Goal: Task Accomplishment & Management: Use online tool/utility

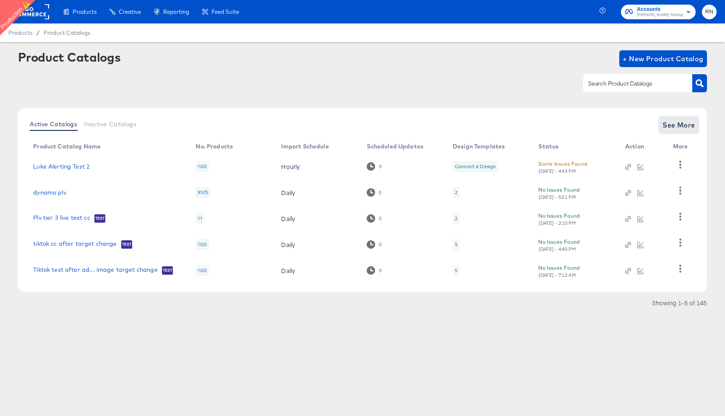
click at [678, 125] on span "See More" at bounding box center [678, 125] width 33 height 12
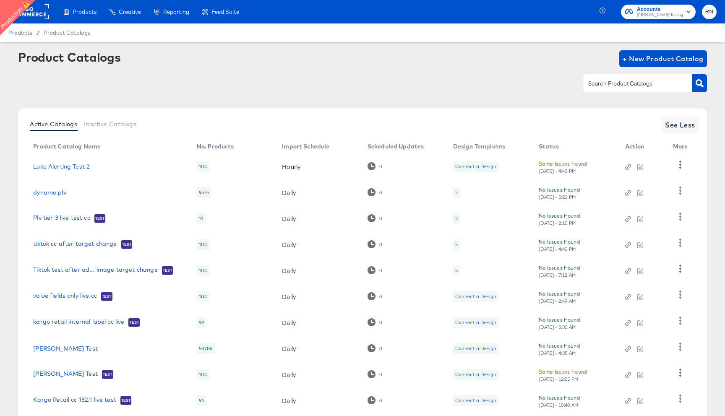
scroll to position [53, 0]
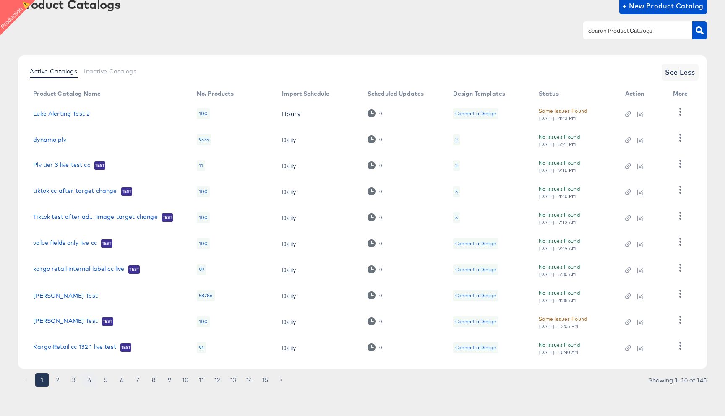
click at [86, 380] on button "4" at bounding box center [89, 379] width 13 height 13
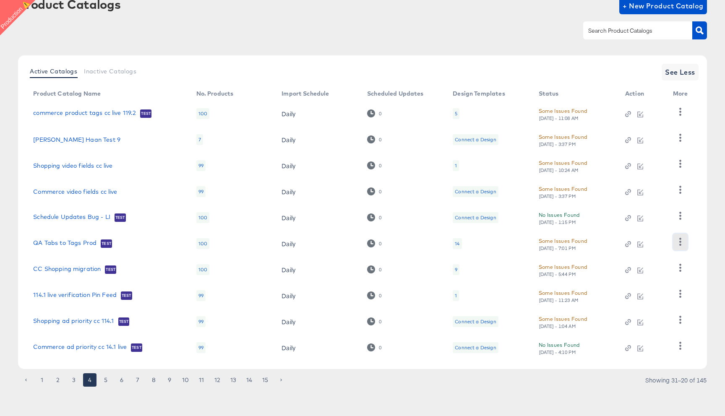
click at [677, 239] on icon "button" at bounding box center [680, 242] width 8 height 8
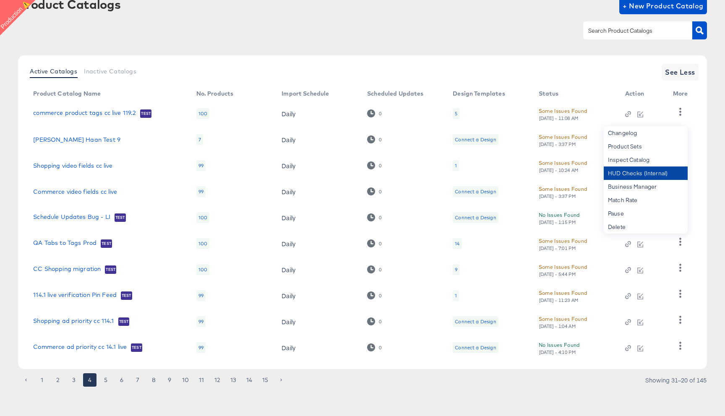
click at [642, 176] on div "HUD Checks (Internal)" at bounding box center [646, 173] width 84 height 13
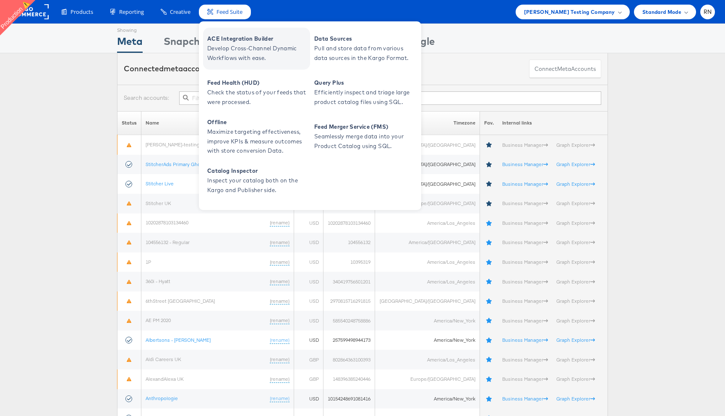
click at [236, 46] on span "Develop Cross-Channel Dynamic Workflows with ease." at bounding box center [257, 53] width 101 height 19
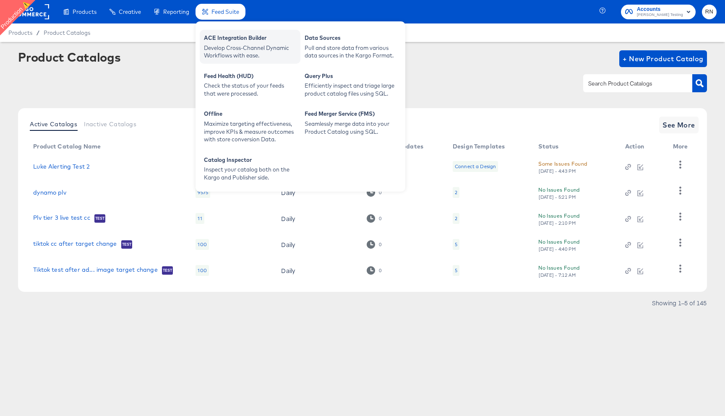
click at [239, 42] on div "ACE Integration Builder" at bounding box center [250, 39] width 92 height 10
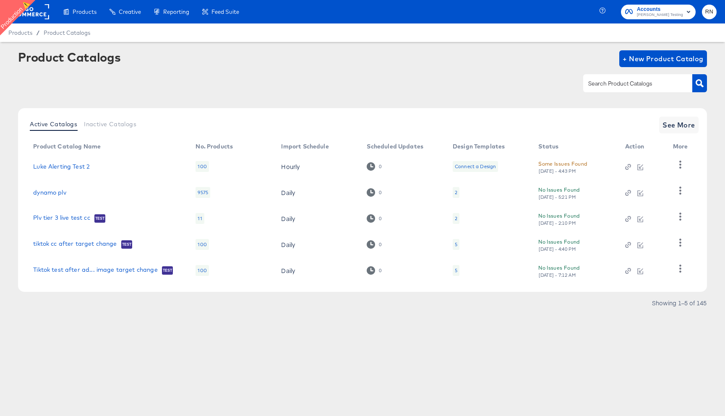
click at [216, 67] on div at bounding box center [362, 67] width 689 height 0
click at [664, 62] on span "+ New Product Catalog" at bounding box center [662, 59] width 81 height 12
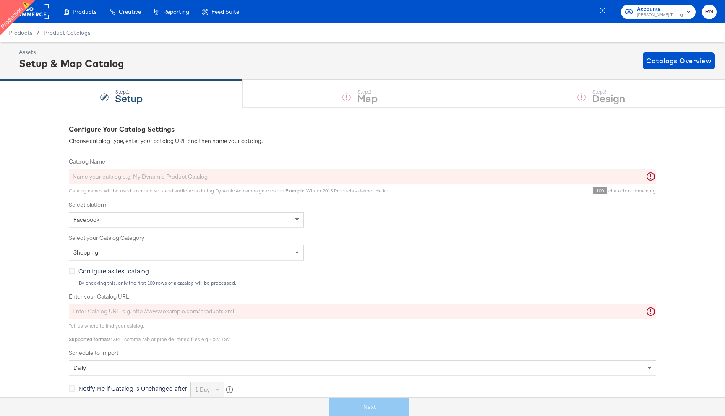
click at [205, 178] on input "Catalog Name" at bounding box center [362, 177] width 587 height 16
click at [153, 312] on input "Enter your Catalog URL" at bounding box center [362, 312] width 587 height 16
paste input "https://kc-qa-testing.s3.eu-west-1.amazonaws.com/shopping-basic-10k.tsv.gz"
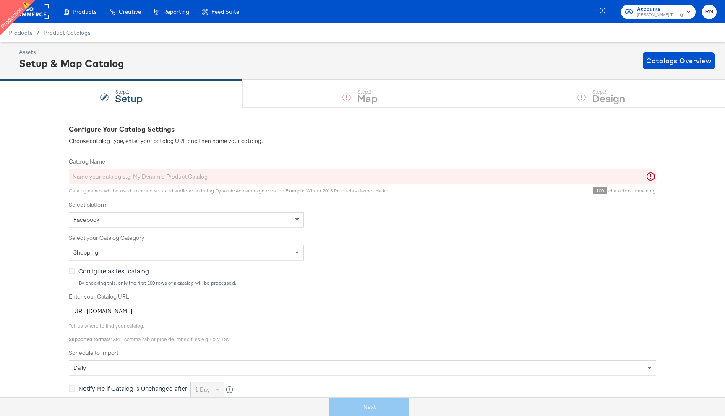
type input "https://kc-qa-testing.s3.eu-west-1.amazonaws.com/shopping-basic-10k.tsv.gz"
click at [94, 273] on span "Configure as test catalog" at bounding box center [113, 271] width 70 height 8
click at [0, 0] on input "Configure as test catalog" at bounding box center [0, 0] width 0 height 0
click at [115, 177] on input "Catalog Name" at bounding box center [362, 177] width 587 height 16
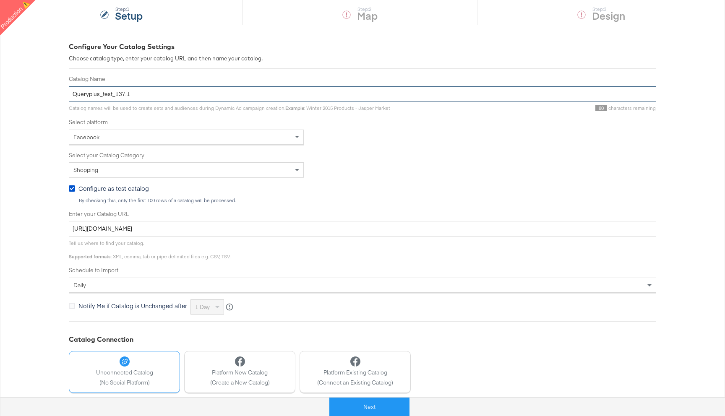
scroll to position [86, 0]
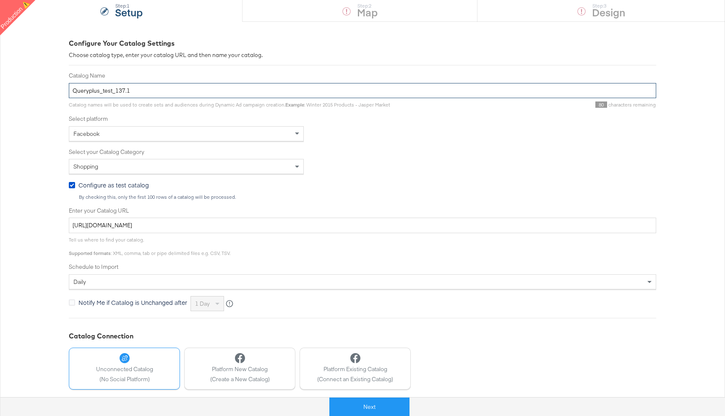
drag, startPoint x: 99, startPoint y: 91, endPoint x: 59, endPoint y: 91, distance: 40.7
click at [59, 91] on div "Configure Your Catalog Settings Choose catalog type, enter your catalog URL and…" at bounding box center [362, 231] width 725 height 420
type input "QP_test_137.1"
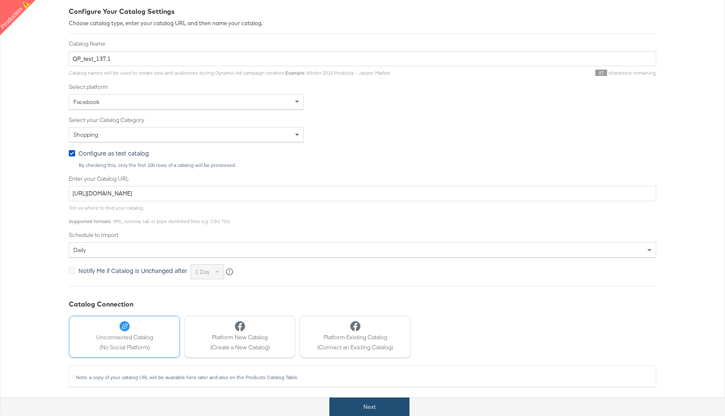
click at [368, 409] on button "Next" at bounding box center [369, 407] width 80 height 19
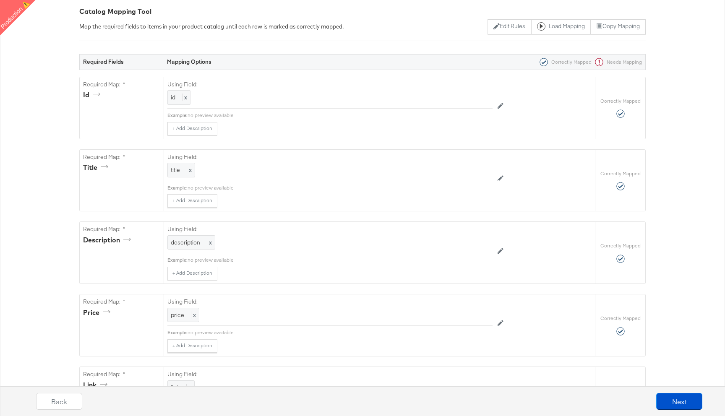
scroll to position [0, 0]
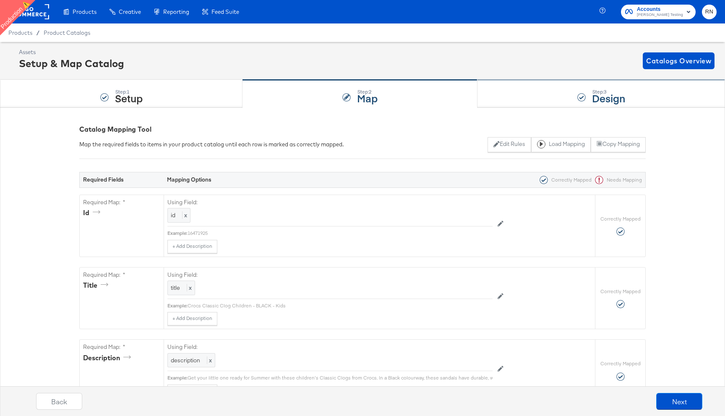
click at [611, 94] on strong "Design" at bounding box center [608, 98] width 33 height 14
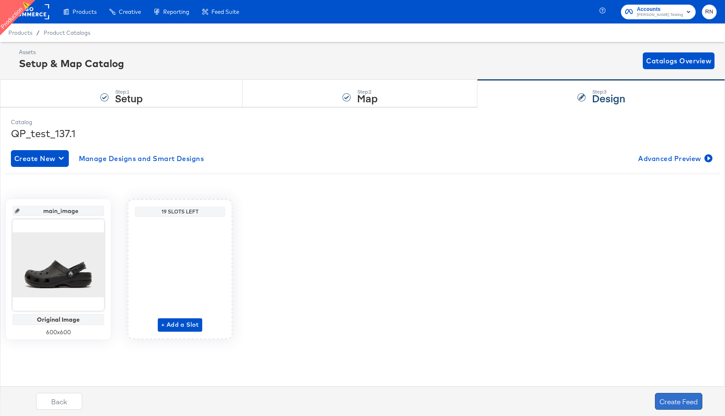
click at [673, 401] on button "Create Feed" at bounding box center [678, 401] width 47 height 17
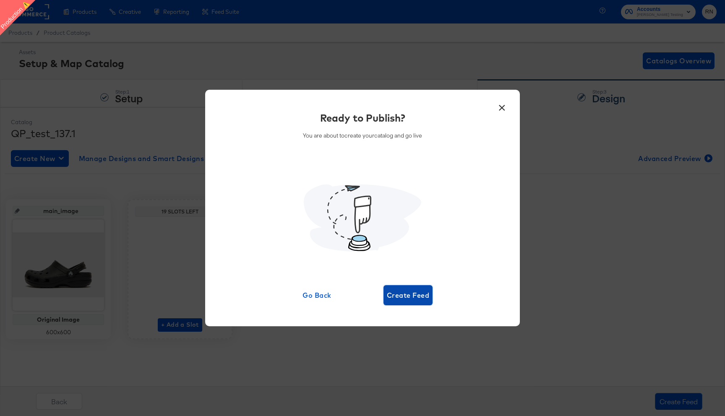
click at [406, 301] on span "Create Feed" at bounding box center [408, 295] width 42 height 12
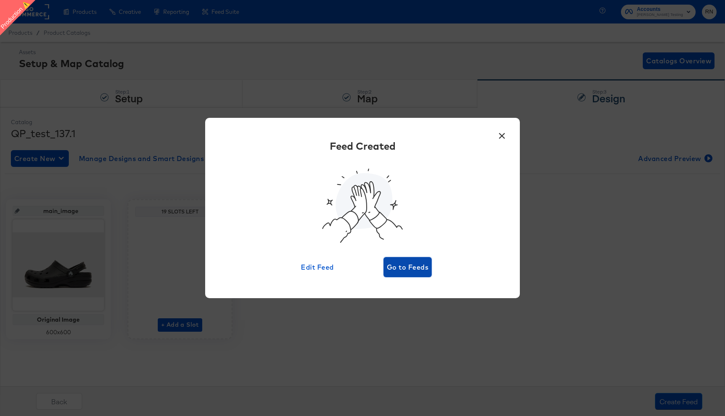
click at [414, 272] on span "Go to Feeds" at bounding box center [408, 267] width 42 height 12
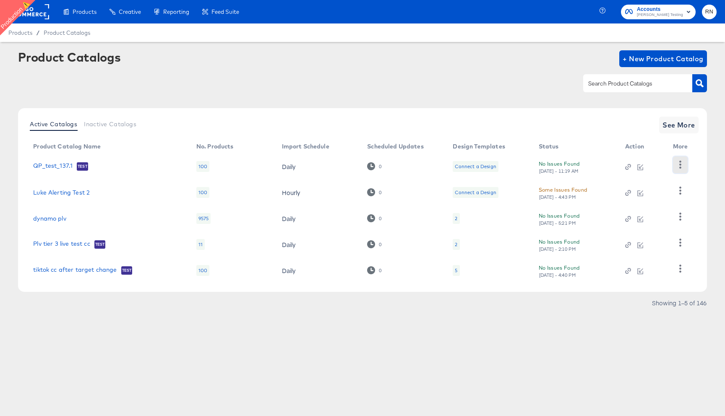
click at [682, 162] on icon "button" at bounding box center [680, 165] width 8 height 8
click at [647, 197] on div "HUD Checks (Internal)" at bounding box center [646, 195] width 84 height 13
click at [645, 193] on div "HUD Checks (Internal)" at bounding box center [646, 195] width 84 height 13
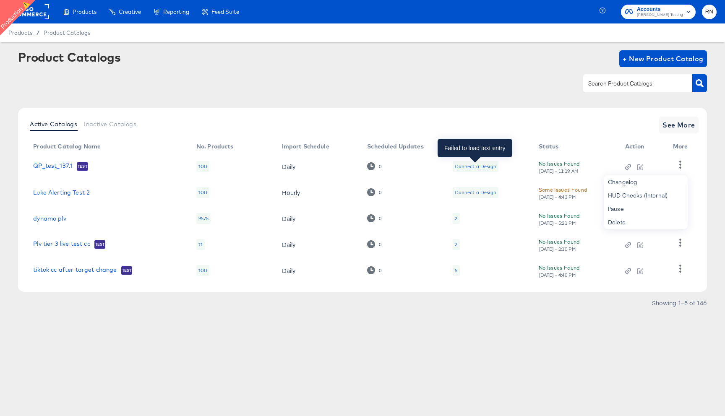
click at [478, 168] on div "Connect a Design" at bounding box center [475, 166] width 41 height 7
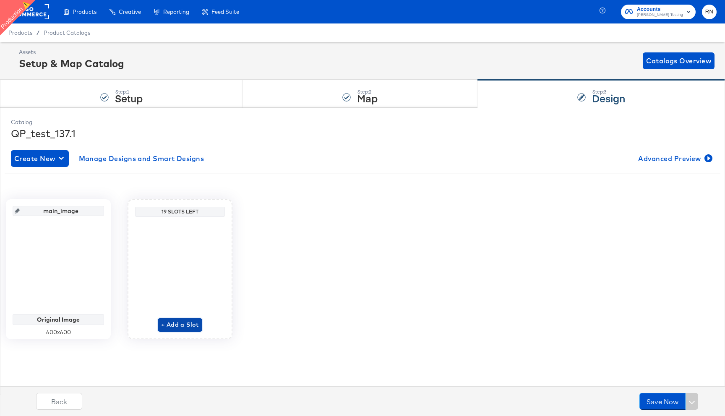
click at [186, 323] on span "+ Add a Slot" at bounding box center [180, 325] width 38 height 10
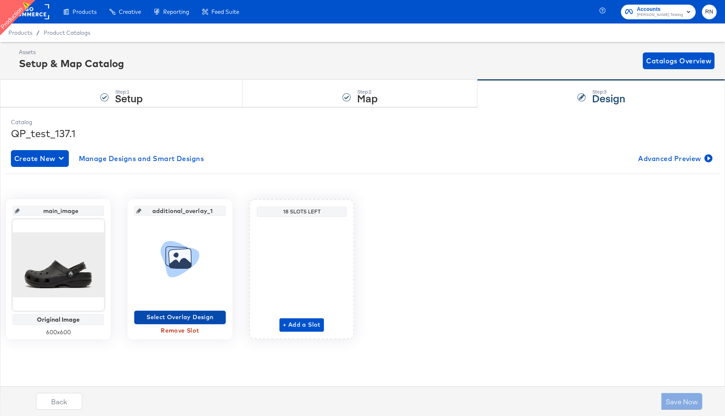
click at [200, 319] on span "Select Overlay Design" at bounding box center [180, 317] width 85 height 10
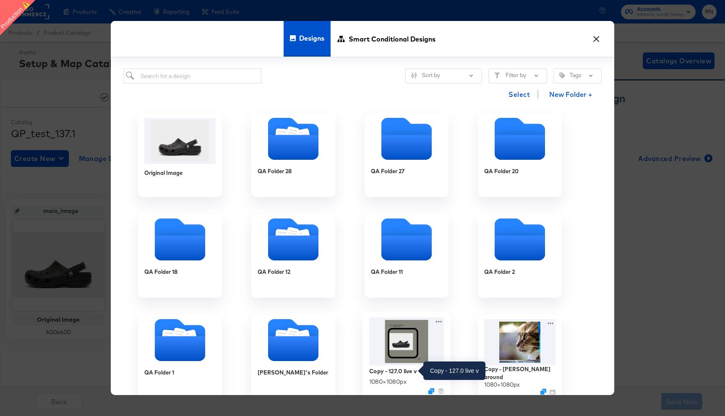
click at [401, 367] on div "Copy - 127.0 live v" at bounding box center [392, 371] width 47 height 8
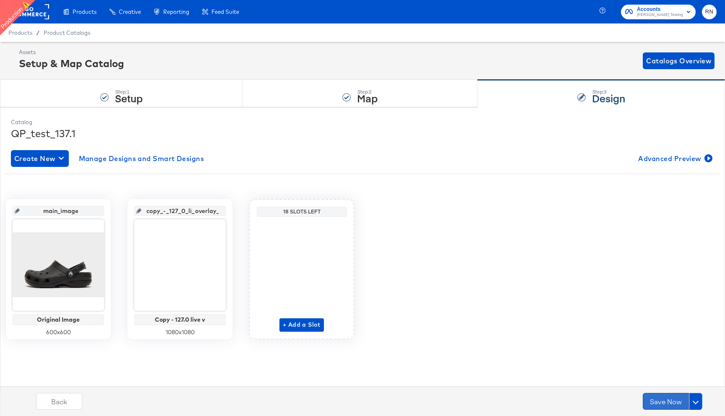
click at [679, 401] on button "Save Now" at bounding box center [666, 401] width 46 height 17
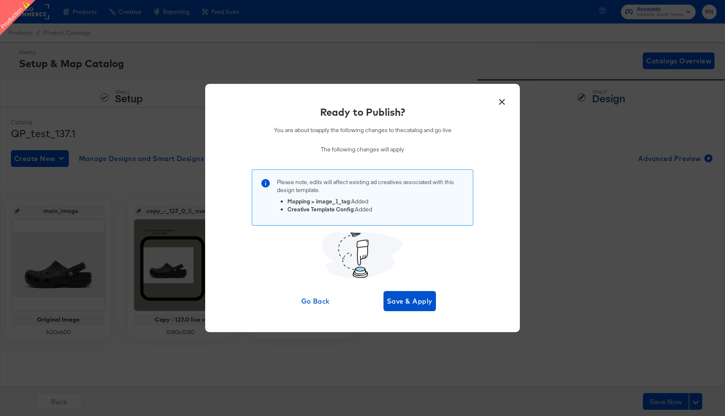
click at [414, 311] on div "Go Back Save & Apply" at bounding box center [362, 301] width 146 height 20
click at [405, 304] on span "Save & Apply" at bounding box center [410, 301] width 46 height 12
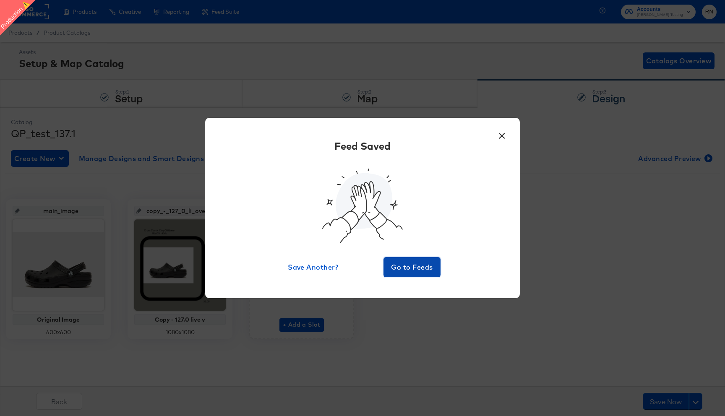
click at [420, 264] on span "Go to Feeds" at bounding box center [412, 267] width 50 height 12
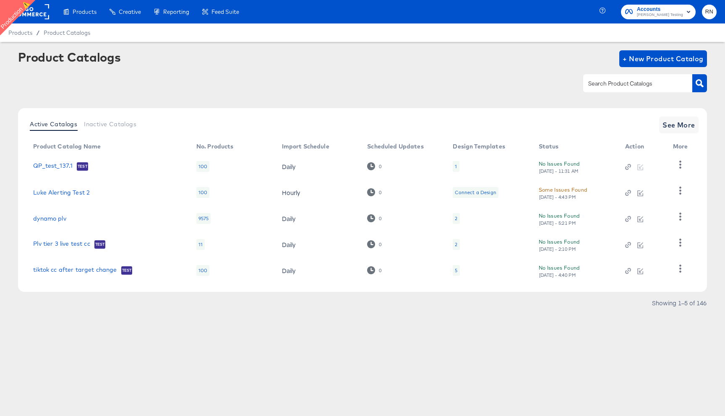
click at [341, 76] on div at bounding box center [362, 83] width 689 height 19
click at [680, 189] on icon "button" at bounding box center [680, 191] width 8 height 8
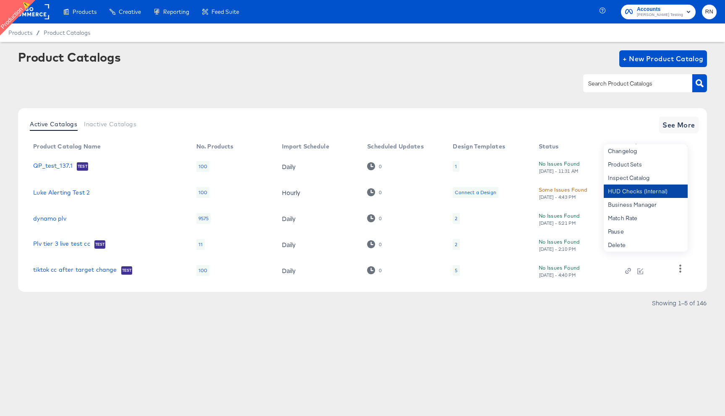
click at [635, 190] on div "HUD Checks (Internal)" at bounding box center [646, 191] width 84 height 13
click at [558, 81] on div at bounding box center [362, 83] width 689 height 19
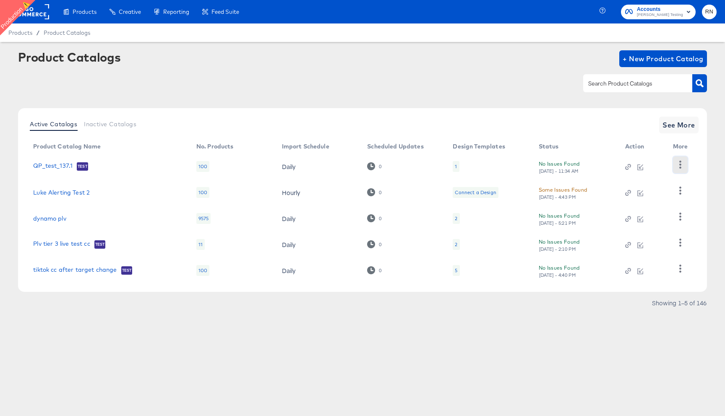
click at [680, 163] on icon "button" at bounding box center [680, 165] width 8 height 8
click at [644, 195] on div "HUD Checks (Internal)" at bounding box center [646, 195] width 84 height 13
click at [605, 80] on input "text" at bounding box center [630, 84] width 89 height 10
type input "[PERSON_NAME]"
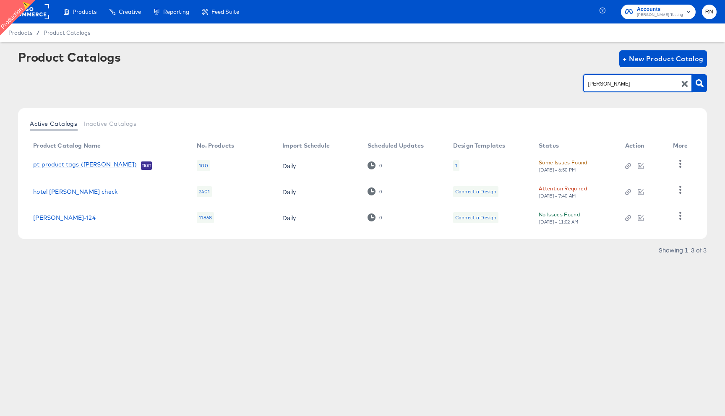
click at [79, 166] on link "pt product tags ([PERSON_NAME])" at bounding box center [85, 165] width 104 height 8
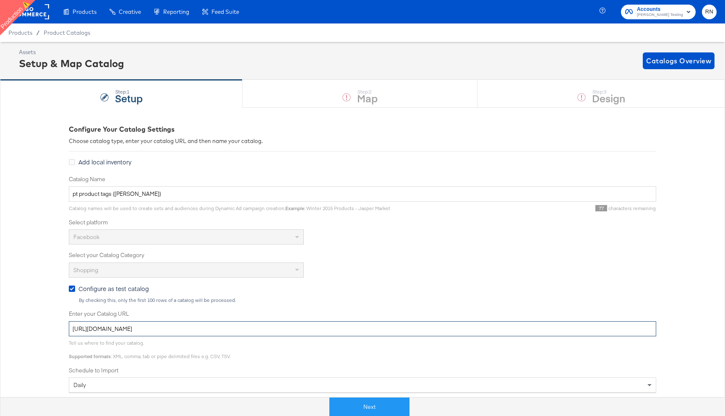
click at [185, 330] on input "[URL][DOMAIN_NAME]" at bounding box center [362, 329] width 587 height 16
click at [67, 35] on span "Product Catalogs" at bounding box center [67, 32] width 47 height 7
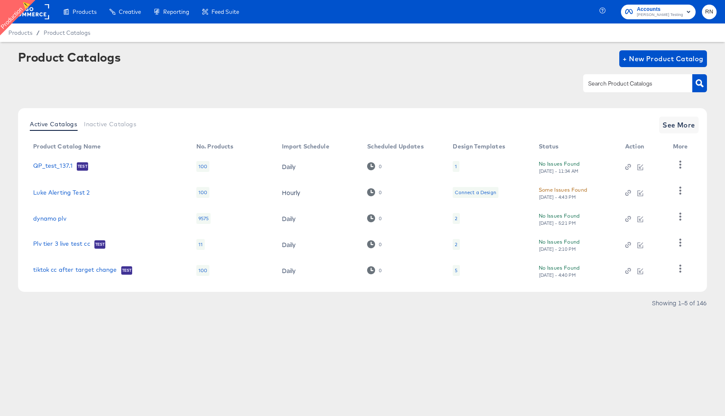
click at [603, 82] on input "text" at bounding box center [630, 84] width 89 height 10
type input "cc"
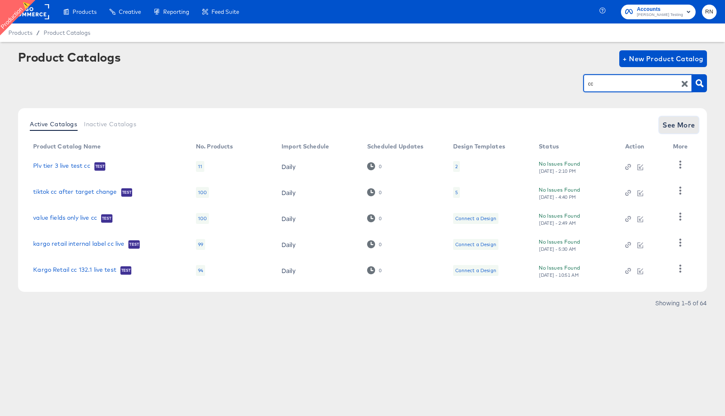
click at [674, 122] on span "See More" at bounding box center [678, 125] width 33 height 12
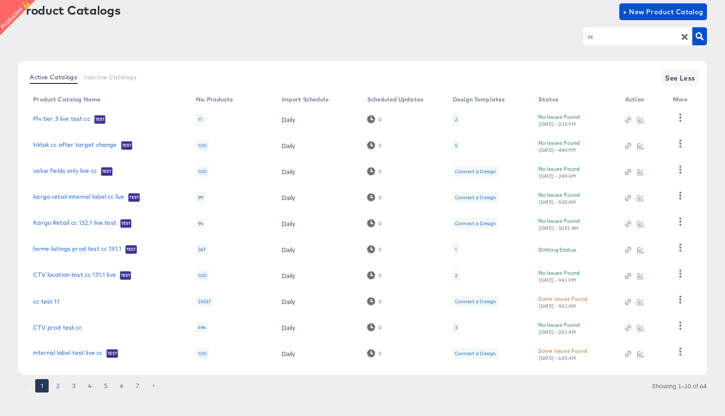
scroll to position [53, 0]
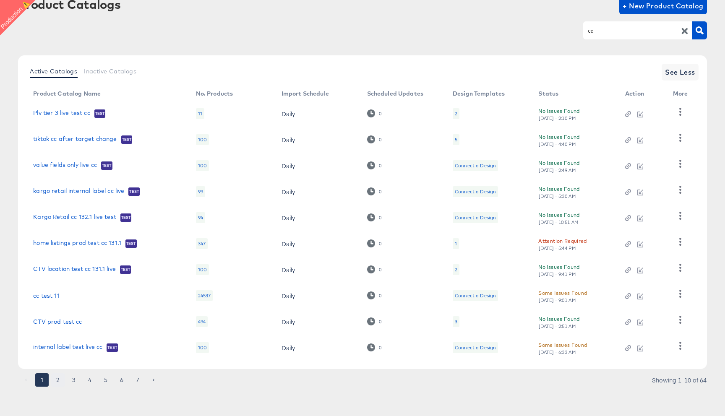
click at [57, 380] on button "2" at bounding box center [57, 379] width 13 height 13
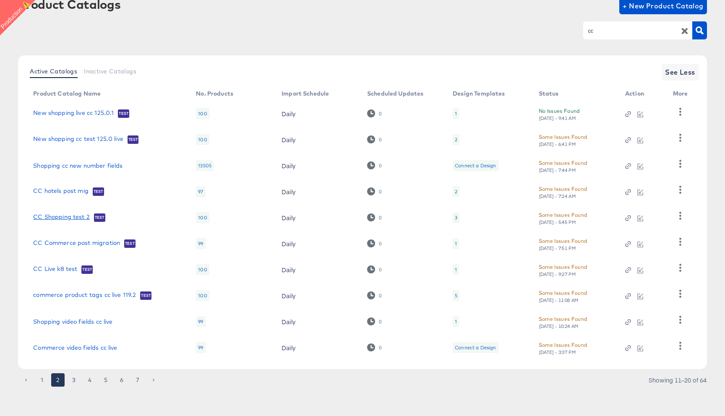
click at [72, 217] on link "CC Shopping test 2" at bounding box center [61, 217] width 57 height 8
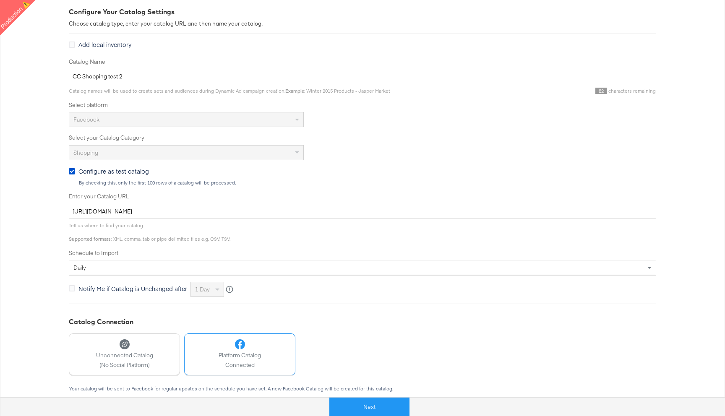
scroll to position [111, 0]
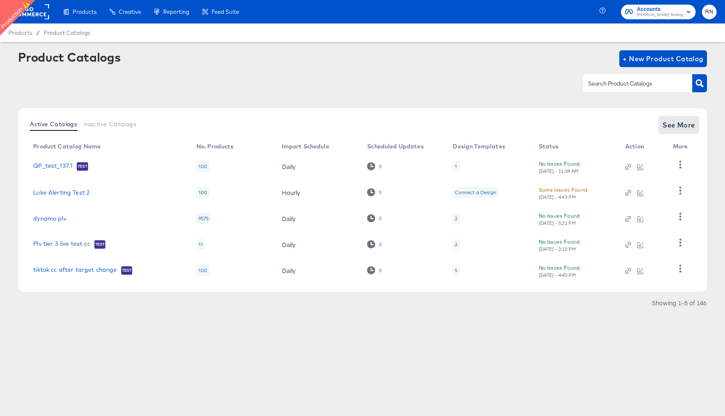
click at [677, 126] on span "See More" at bounding box center [678, 125] width 33 height 12
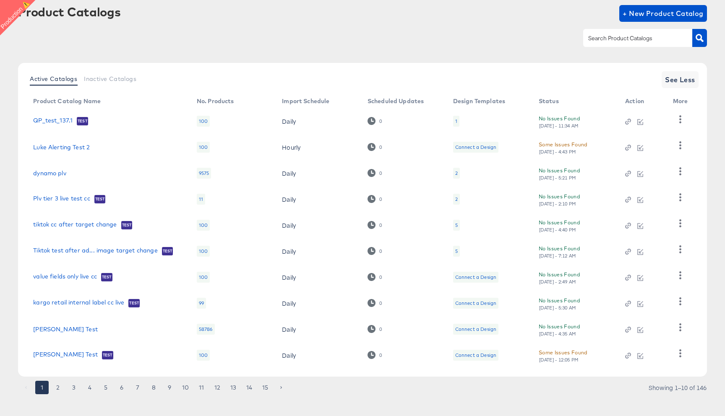
scroll to position [53, 0]
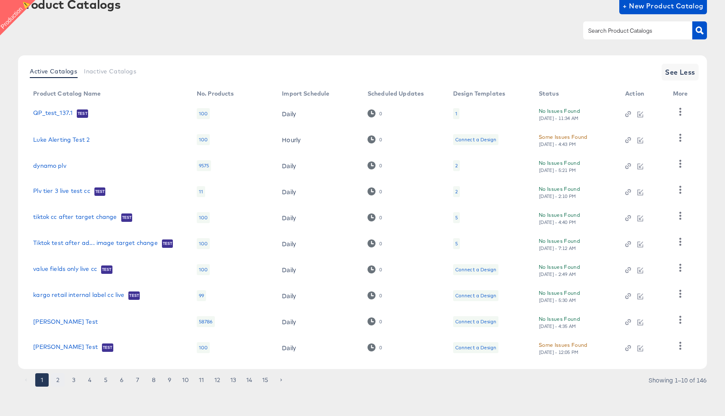
click at [62, 376] on button "2" at bounding box center [57, 379] width 13 height 13
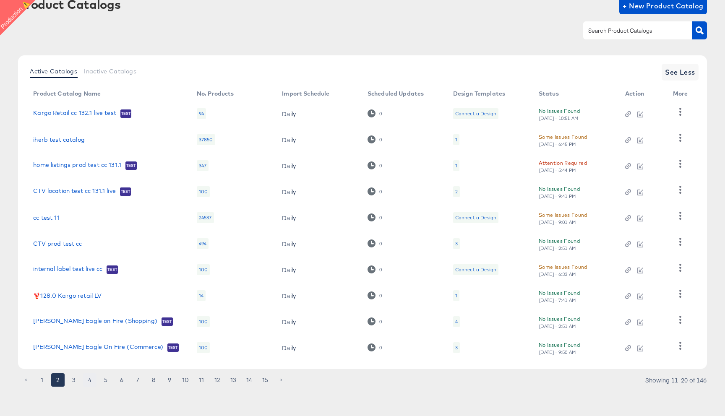
click at [89, 379] on button "4" at bounding box center [89, 379] width 13 height 13
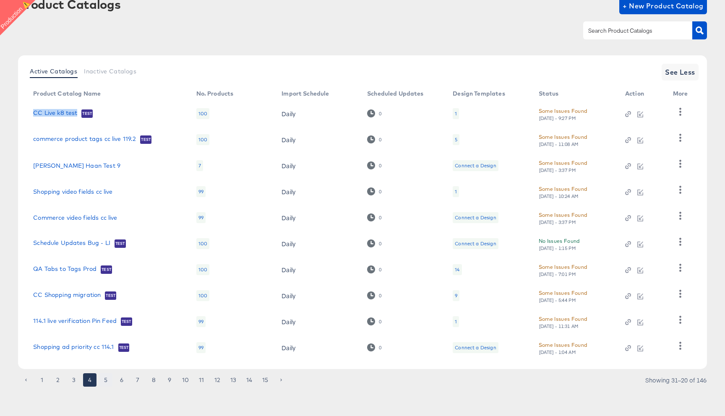
click at [104, 382] on button "5" at bounding box center [105, 379] width 13 height 13
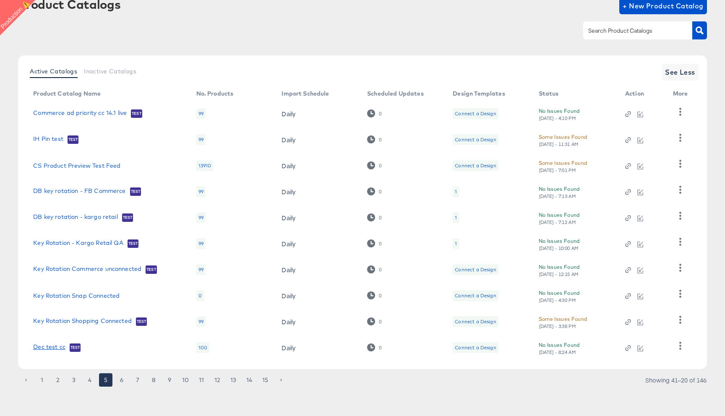
click at [58, 345] on link "Dec test cc" at bounding box center [49, 348] width 32 height 8
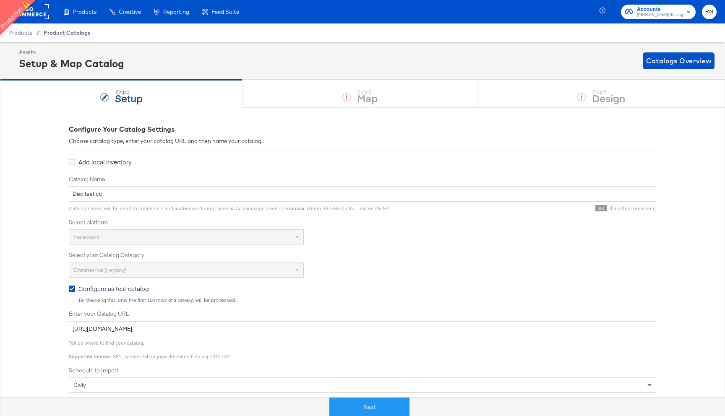
click at [46, 34] on span "Product Catalogs" at bounding box center [67, 32] width 47 height 7
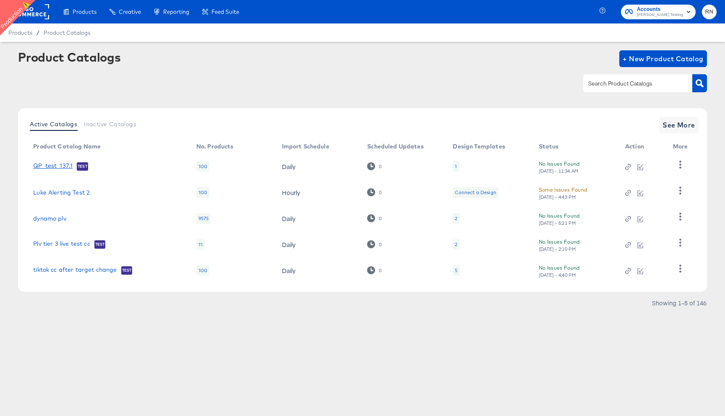
click at [65, 165] on link "QP_test_137.1" at bounding box center [52, 166] width 39 height 8
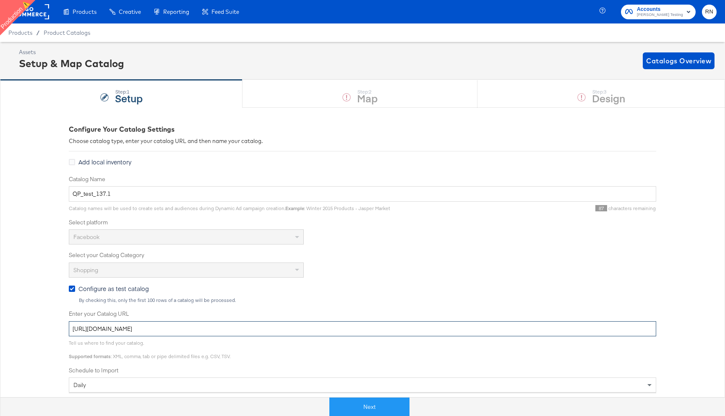
click at [195, 328] on input "[URL][DOMAIN_NAME]" at bounding box center [362, 329] width 587 height 16
paste input "[DOMAIN_NAME][URL]"
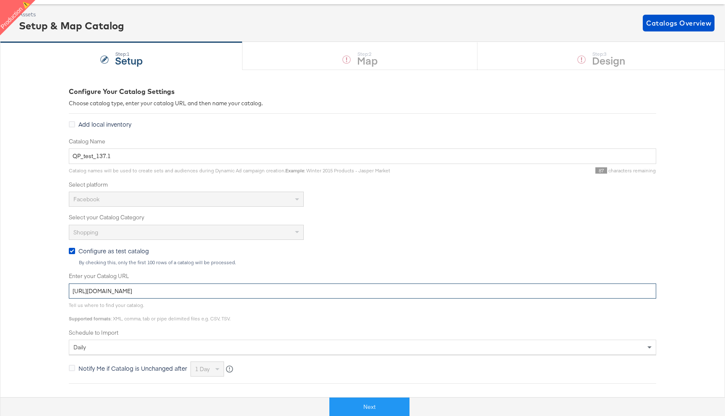
scroll to position [146, 0]
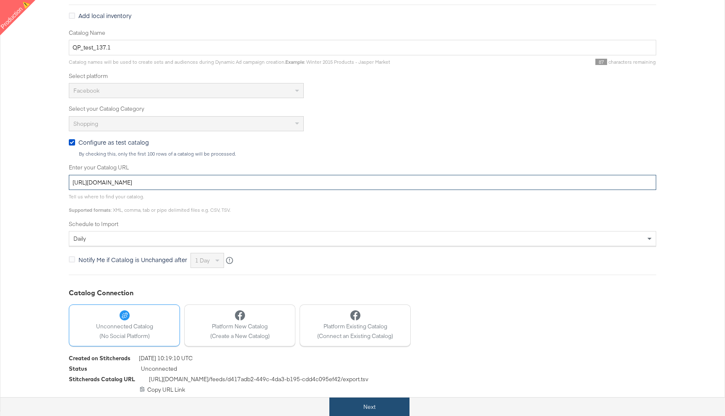
type input "[URL][DOMAIN_NAME]"
click at [375, 406] on button "Next" at bounding box center [369, 407] width 80 height 19
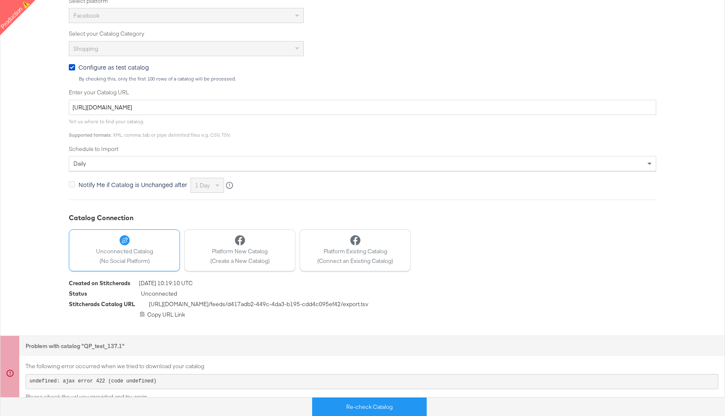
scroll to position [222, 0]
click at [243, 252] on span "Platform New Catalog" at bounding box center [240, 251] width 60 height 8
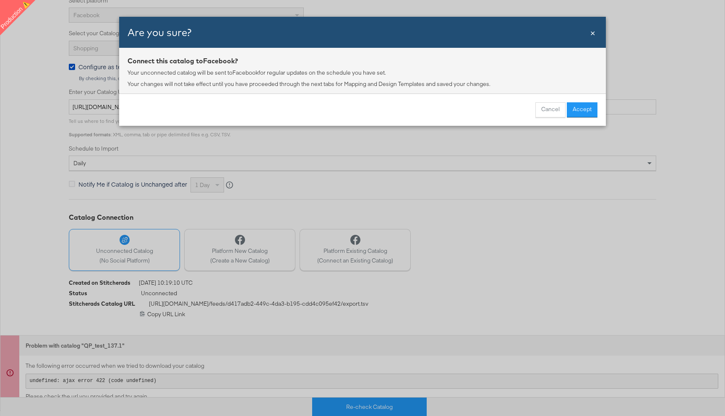
click at [587, 105] on button "Accept" at bounding box center [582, 109] width 31 height 15
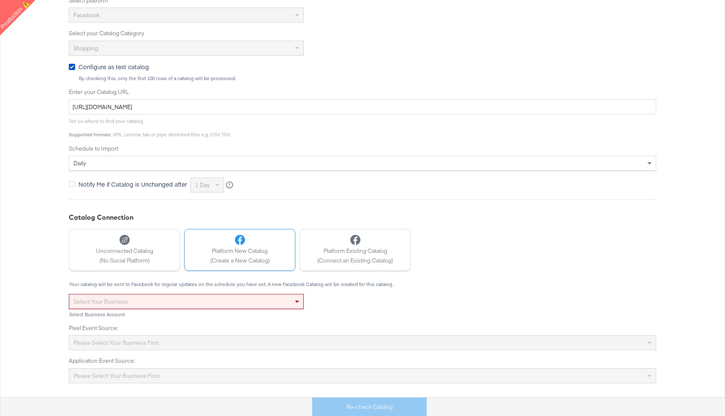
click at [212, 300] on div "Select your business" at bounding box center [186, 301] width 234 height 14
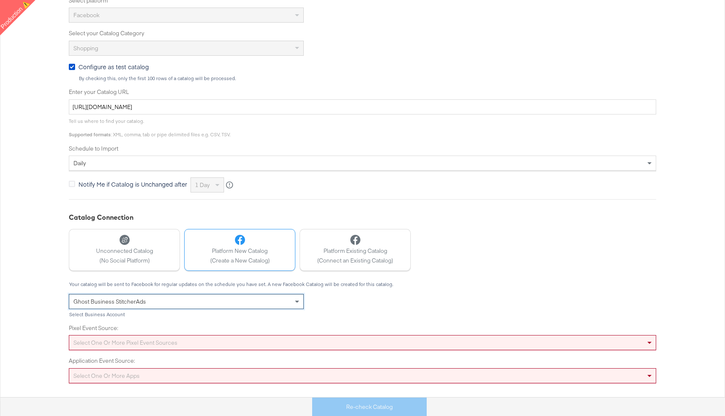
scroll to position [239, 0]
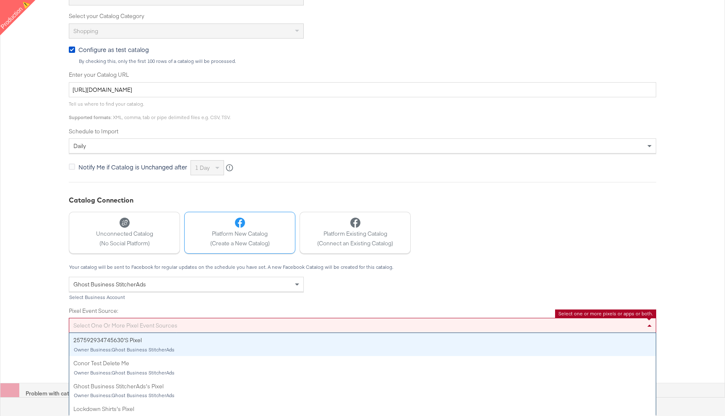
click at [155, 333] on div "Select one or more pixel event sources 257592934745630's Pixel Owner Business: …" at bounding box center [362, 325] width 587 height 15
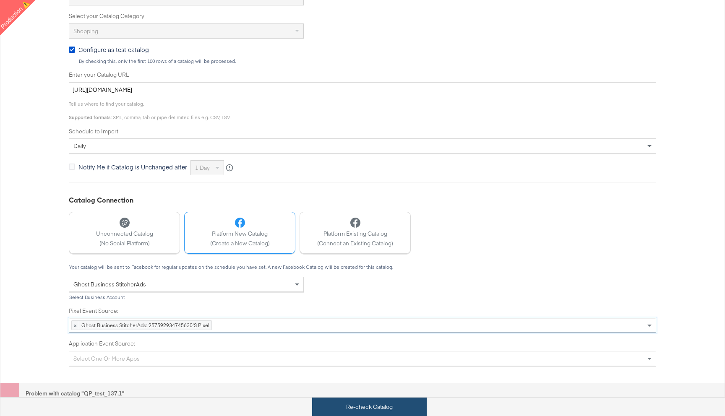
click at [371, 416] on button "Re-check Catalog" at bounding box center [369, 407] width 115 height 19
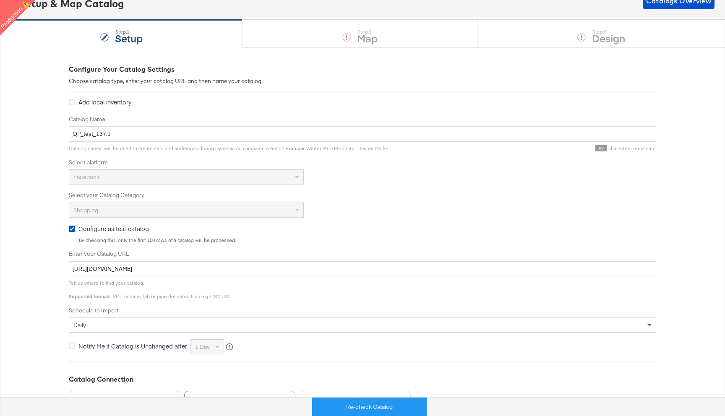
scroll to position [0, 0]
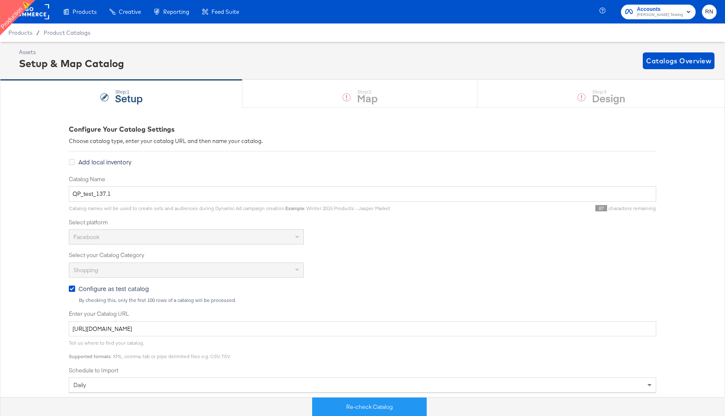
click at [25, 34] on span "Products" at bounding box center [20, 32] width 24 height 7
click at [75, 33] on span "Product Catalogs" at bounding box center [67, 32] width 47 height 7
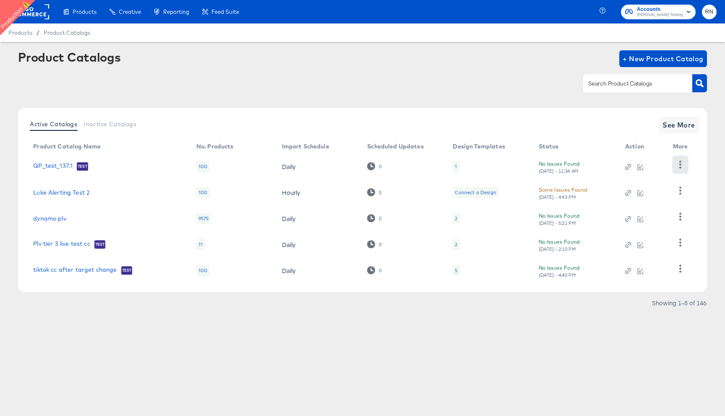
click at [683, 164] on icon "button" at bounding box center [680, 165] width 8 height 8
click at [55, 164] on link "QP_test_137.1" at bounding box center [52, 166] width 39 height 8
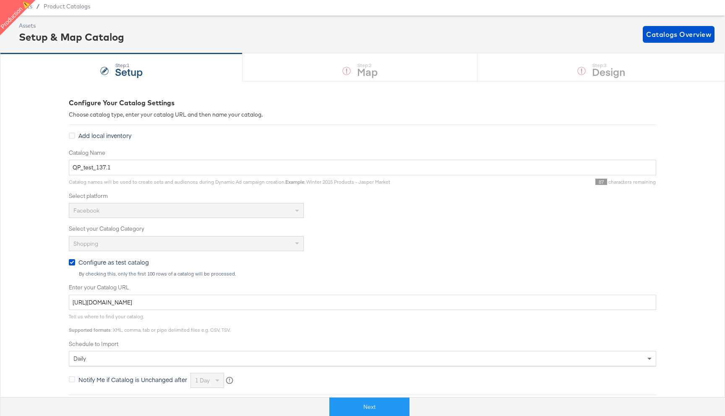
scroll to position [13, 0]
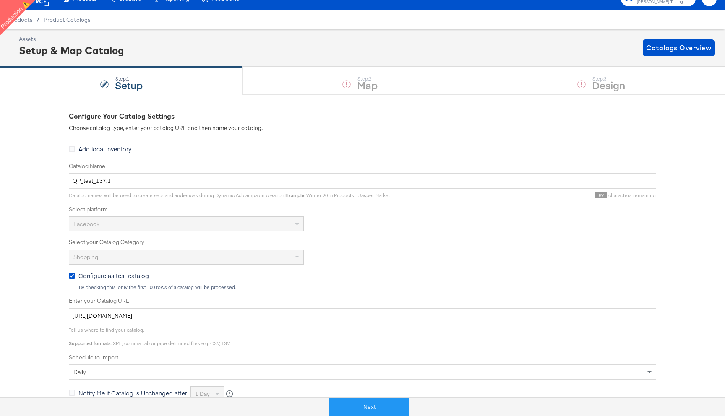
click at [24, 21] on span "Products" at bounding box center [20, 19] width 24 height 7
click at [62, 21] on span "Product Catalogs" at bounding box center [67, 19] width 47 height 7
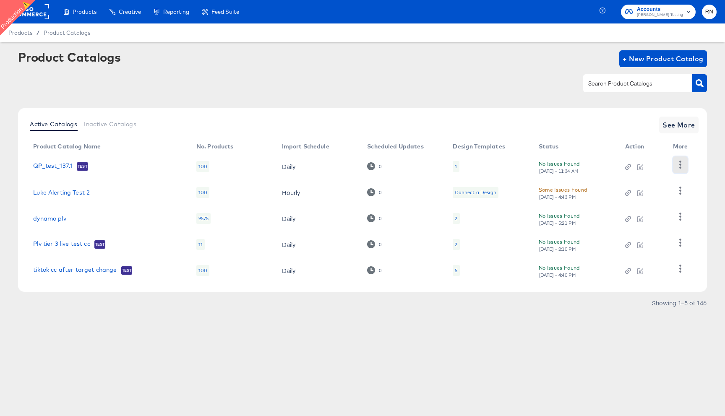
click at [681, 169] on button "button" at bounding box center [680, 164] width 15 height 17
click at [631, 223] on div "Delete" at bounding box center [646, 222] width 84 height 13
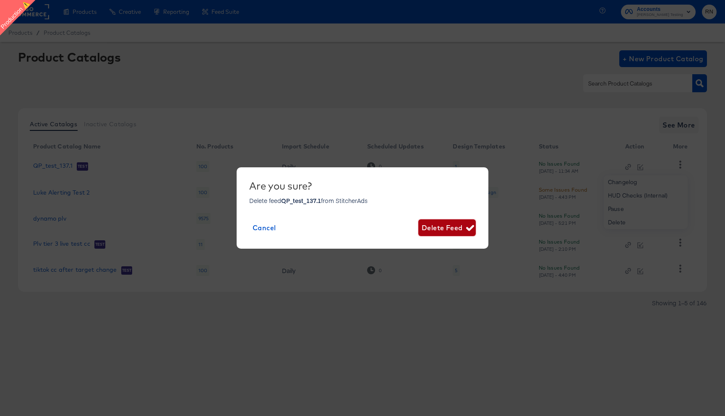
click at [450, 227] on span "Delete Feed" at bounding box center [447, 228] width 51 height 12
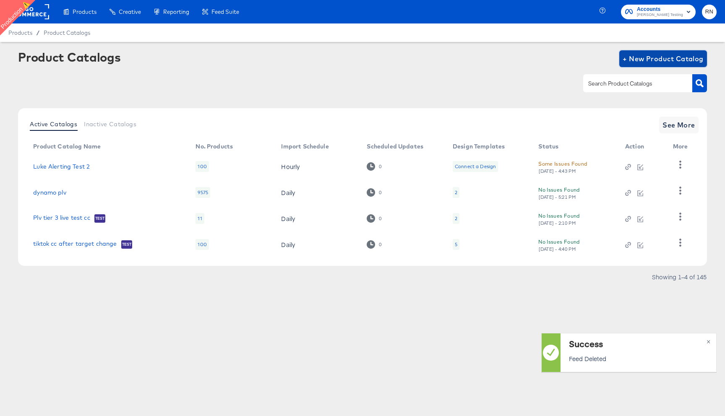
click at [650, 55] on span "+ New Product Catalog" at bounding box center [662, 59] width 81 height 12
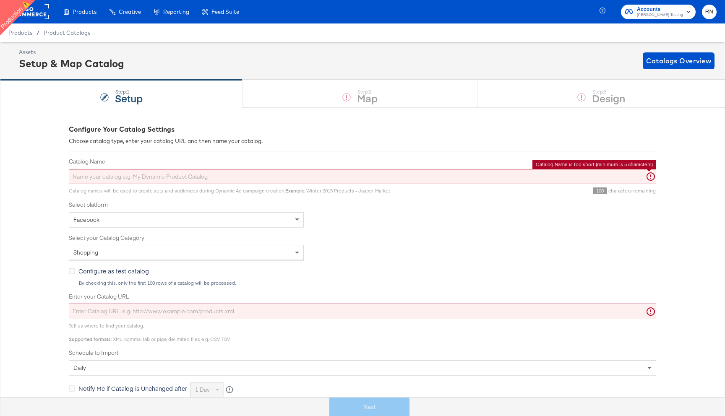
click at [151, 177] on input "Catalog Name" at bounding box center [362, 177] width 587 height 16
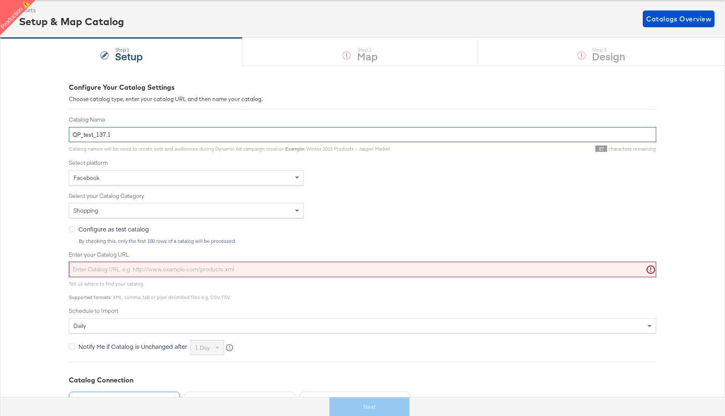
scroll to position [61, 0]
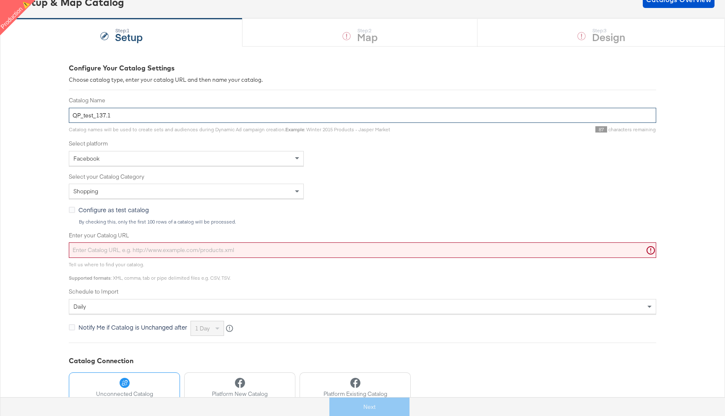
type input "QP_test_137.1"
click at [158, 250] on input "Enter your Catalog URL" at bounding box center [362, 250] width 587 height 16
paste input "[URL][DOMAIN_NAME]"
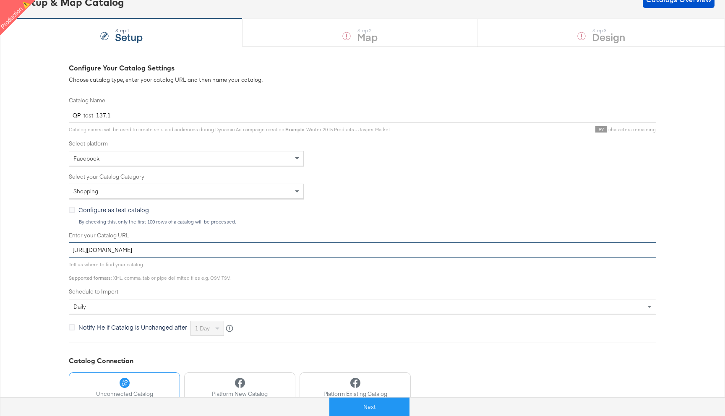
type input "[URL][DOMAIN_NAME]"
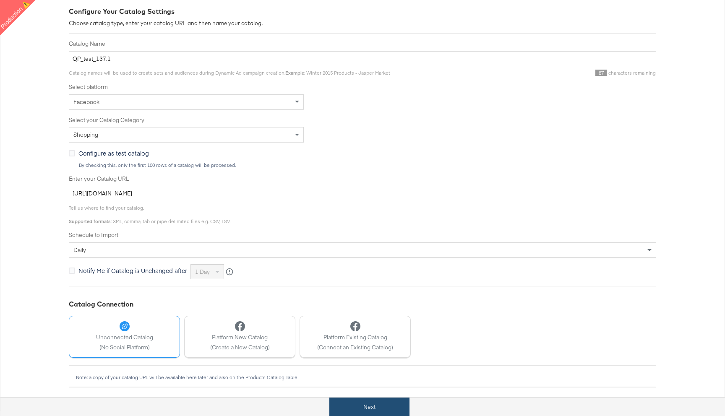
click at [364, 408] on button "Next" at bounding box center [369, 407] width 80 height 19
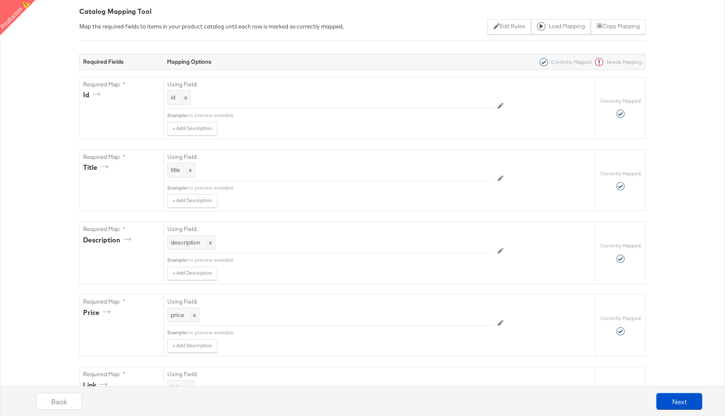
scroll to position [0, 0]
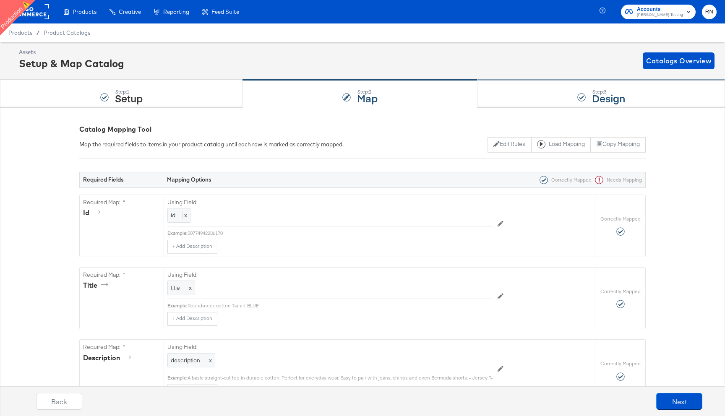
click at [560, 94] on div "Step: 3 Design" at bounding box center [600, 94] width 247 height 28
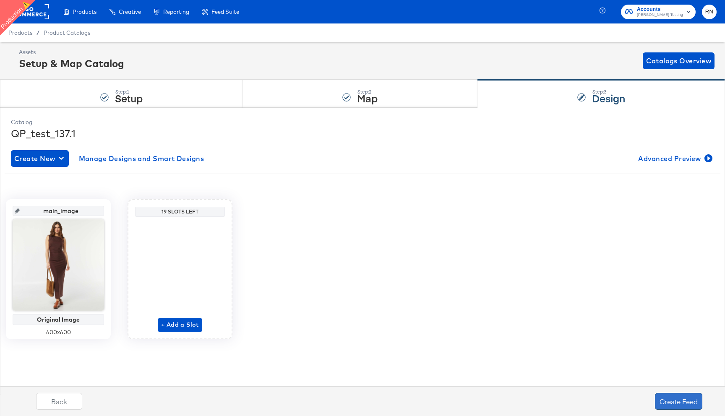
click at [673, 398] on button "Create Feed" at bounding box center [678, 401] width 47 height 17
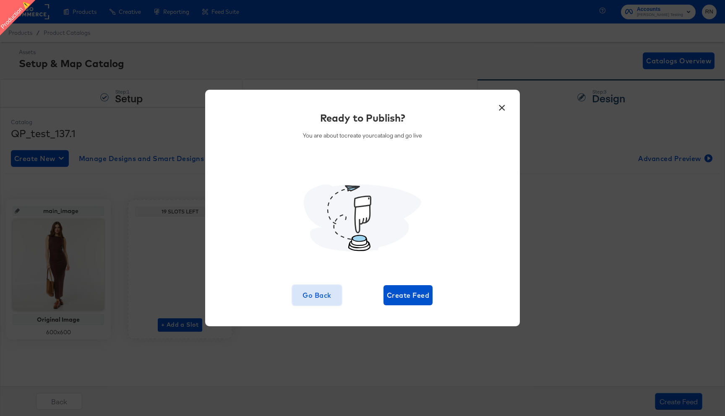
click at [314, 297] on span "Go Back" at bounding box center [317, 295] width 42 height 12
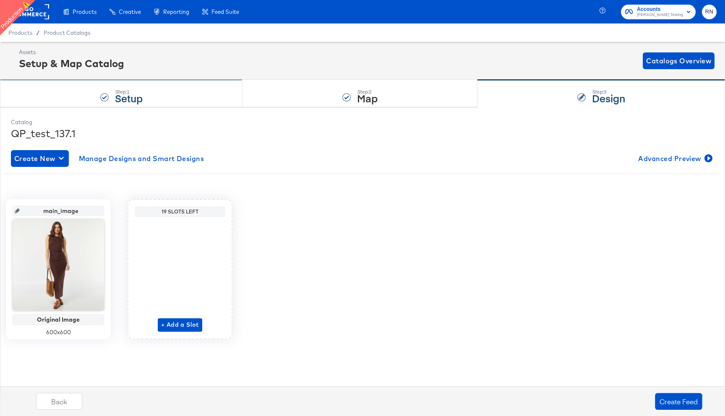
click at [149, 89] on div "Step: 1 Setup" at bounding box center [121, 94] width 242 height 28
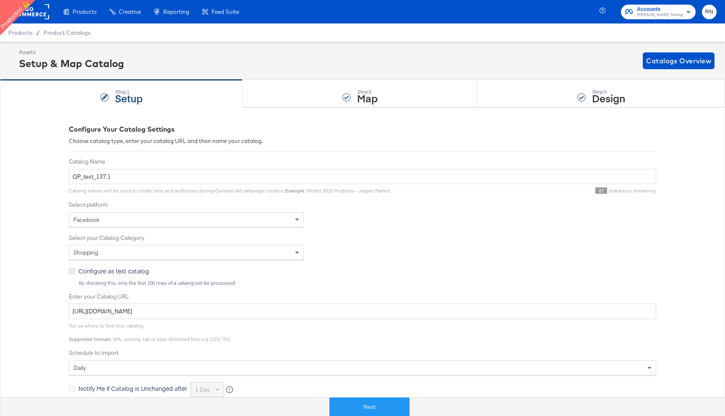
click at [71, 273] on icon at bounding box center [72, 271] width 6 height 6
click at [0, 0] on input "Configure as test catalog" at bounding box center [0, 0] width 0 height 0
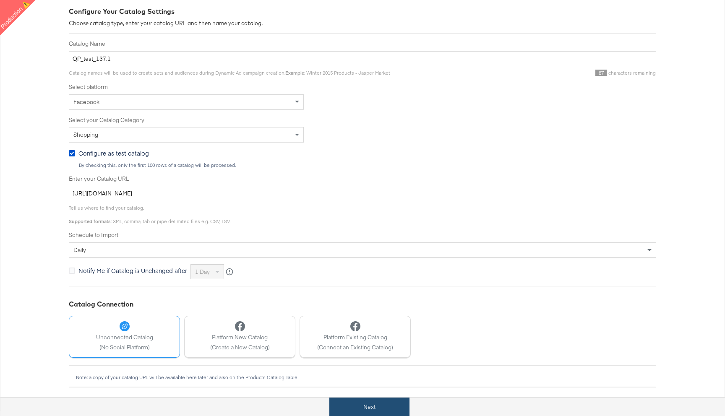
click at [400, 404] on button "Next" at bounding box center [369, 407] width 80 height 19
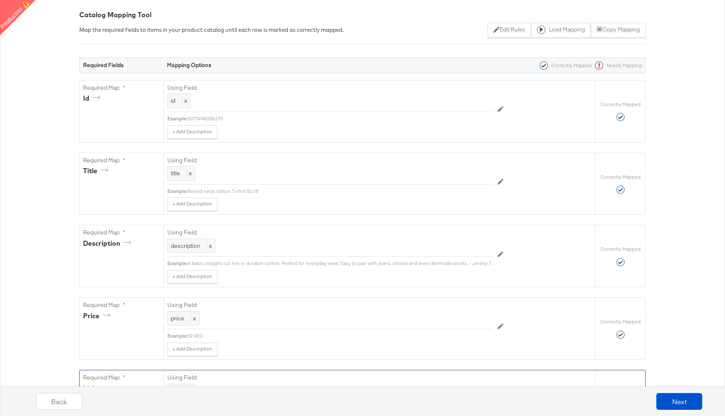
scroll to position [167, 0]
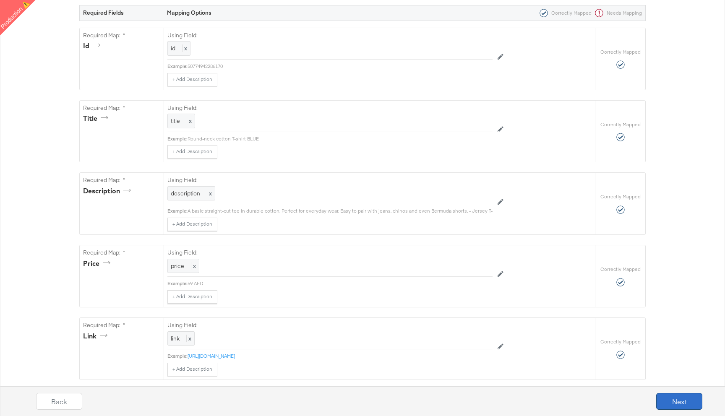
click at [676, 402] on button "Next" at bounding box center [679, 401] width 46 height 17
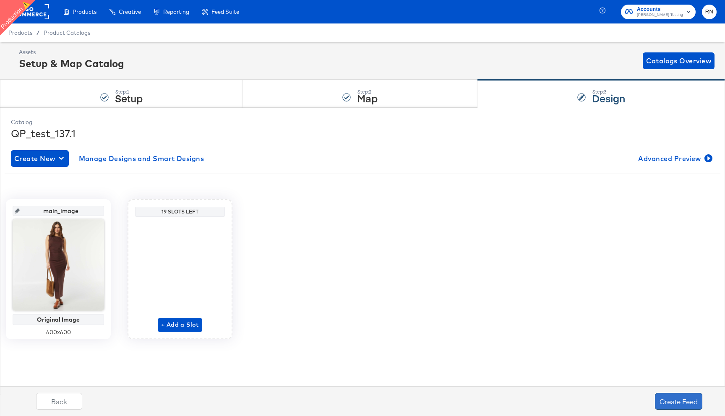
click at [682, 406] on button "Create Feed" at bounding box center [678, 401] width 47 height 17
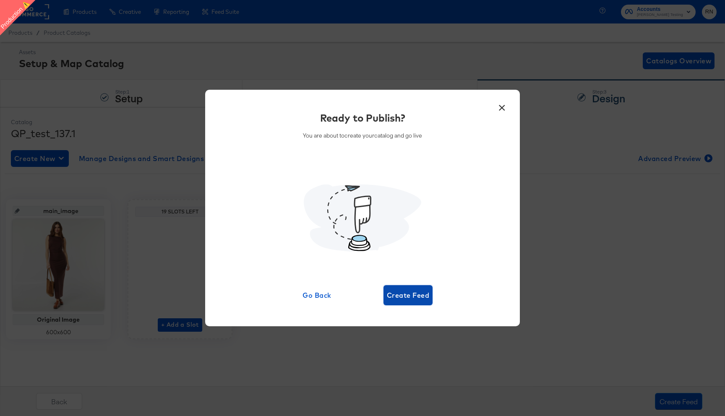
click at [410, 299] on span "Create Feed" at bounding box center [408, 295] width 42 height 12
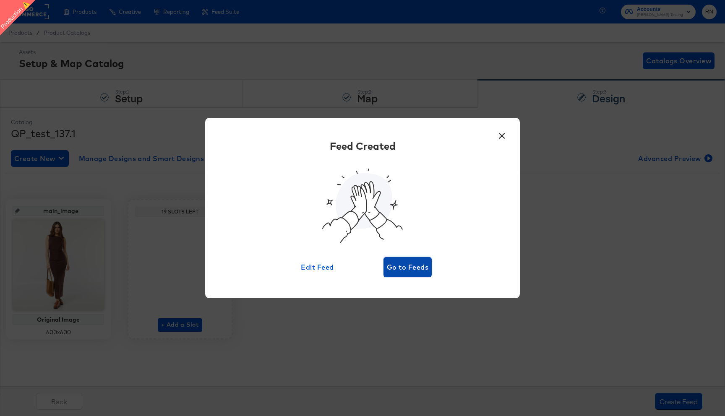
click at [406, 268] on span "Go to Feeds" at bounding box center [408, 267] width 42 height 12
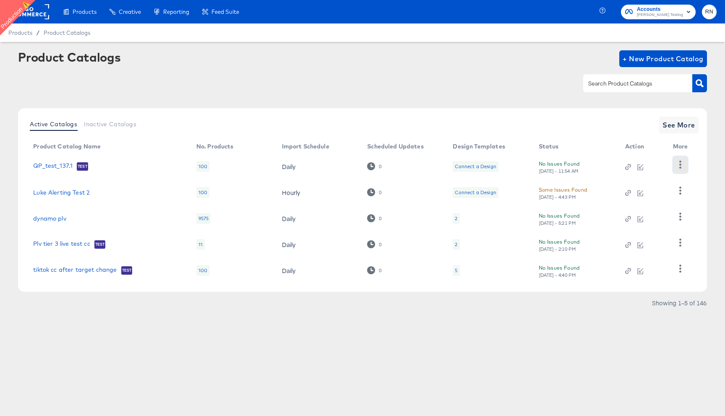
click at [679, 164] on icon "button" at bounding box center [680, 165] width 8 height 8
click at [648, 200] on div "HUD Checks (Internal)" at bounding box center [646, 195] width 84 height 13
click at [467, 167] on div "Connect a Design" at bounding box center [475, 166] width 41 height 7
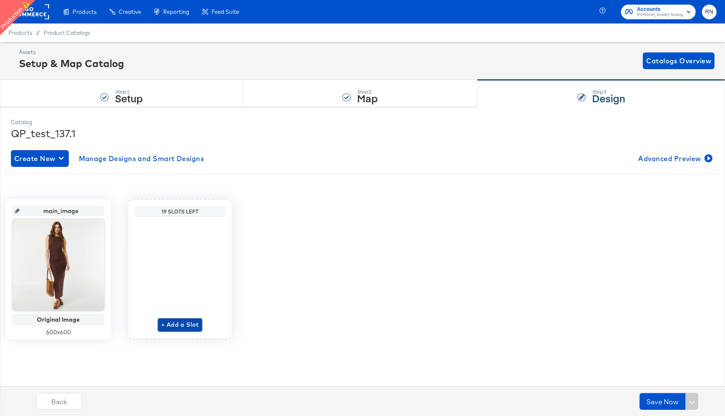
click at [182, 324] on span "+ Add a Slot" at bounding box center [180, 325] width 38 height 10
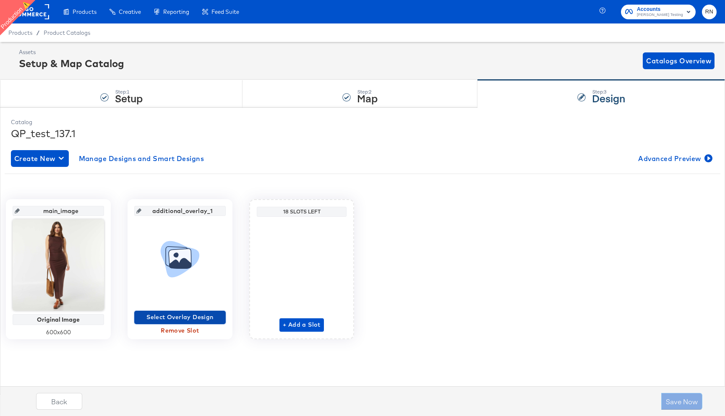
click at [210, 320] on span "Select Overlay Design" at bounding box center [180, 317] width 85 height 10
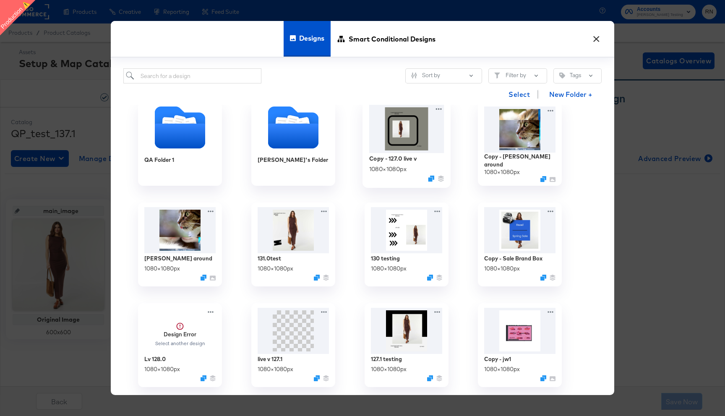
scroll to position [220, 0]
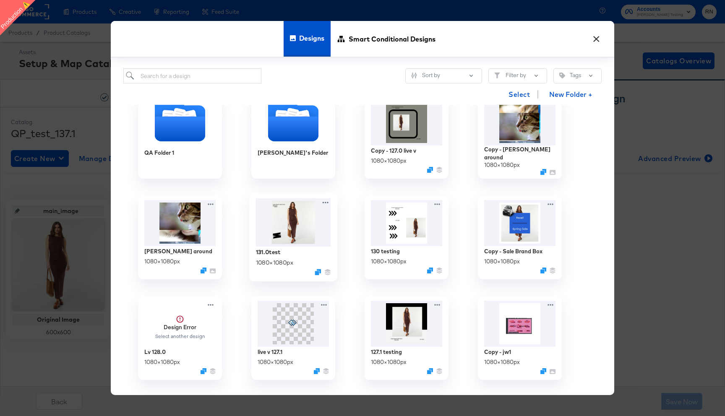
click at [290, 225] on img at bounding box center [293, 222] width 75 height 48
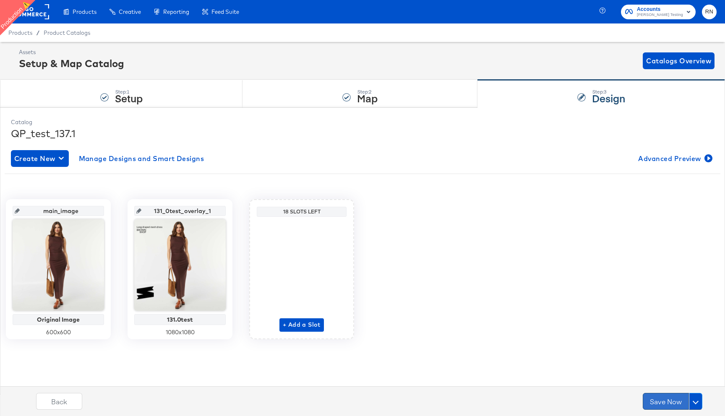
click at [653, 399] on button "Save Now" at bounding box center [666, 401] width 46 height 17
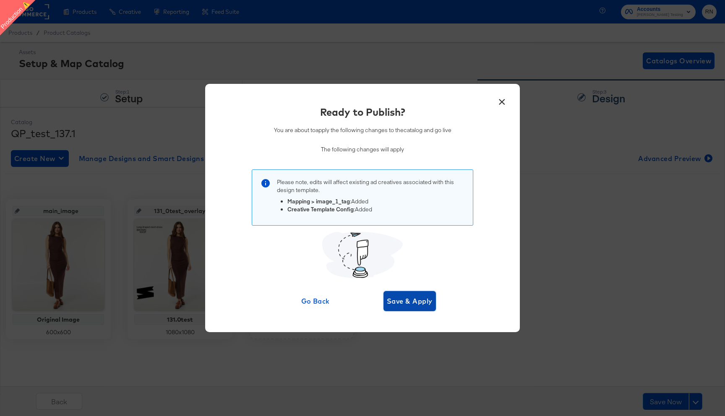
click at [424, 302] on span "Save & Apply" at bounding box center [410, 301] width 46 height 12
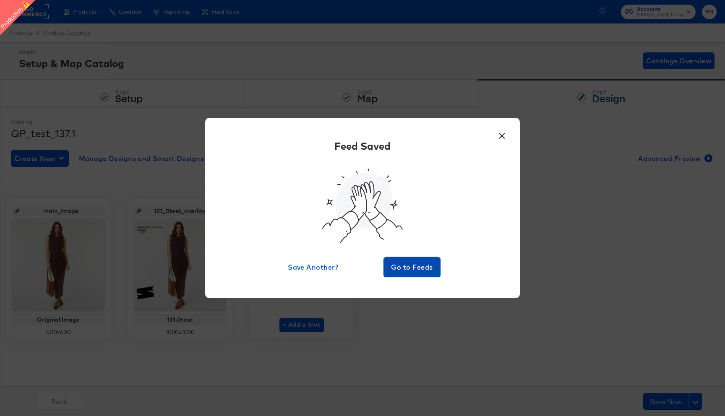
click at [414, 266] on span "Go to Feeds" at bounding box center [412, 267] width 50 height 12
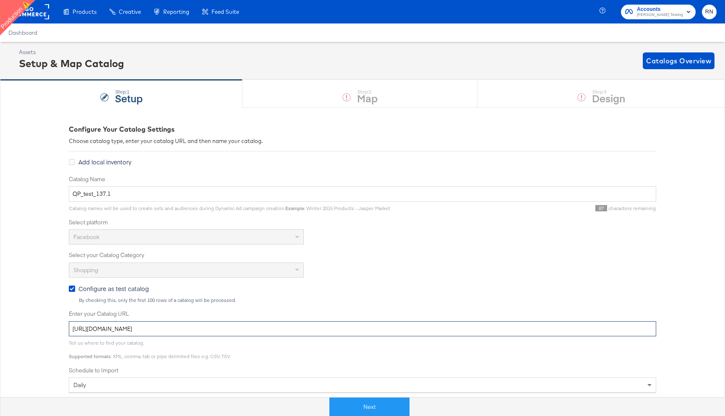
click at [182, 330] on input "[URL][DOMAIN_NAME]" at bounding box center [362, 329] width 587 height 16
paste input "[DOMAIN_NAME][URL]"
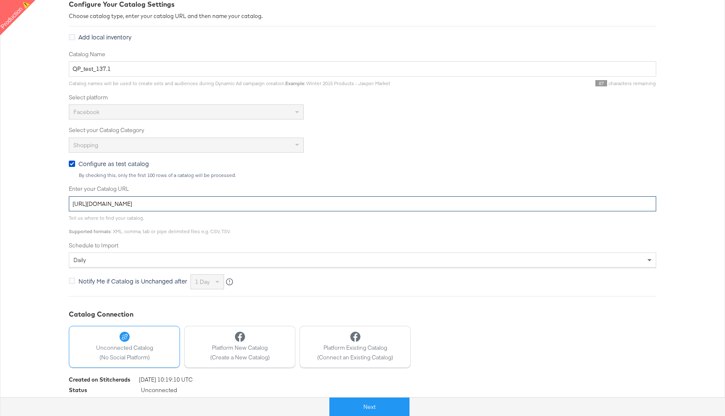
scroll to position [146, 0]
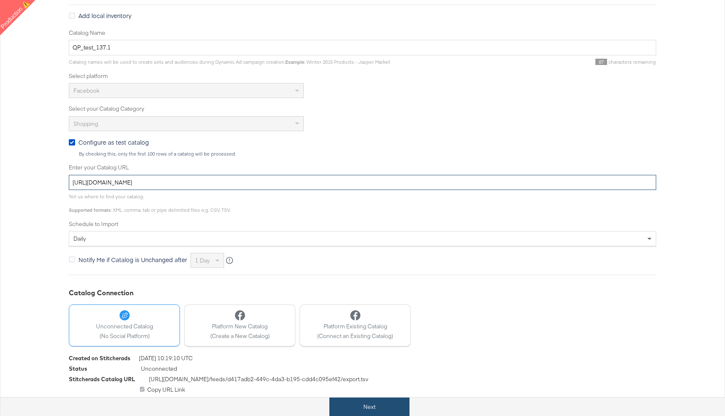
type input "[URL][DOMAIN_NAME]"
click at [367, 406] on button "Next" at bounding box center [369, 407] width 80 height 19
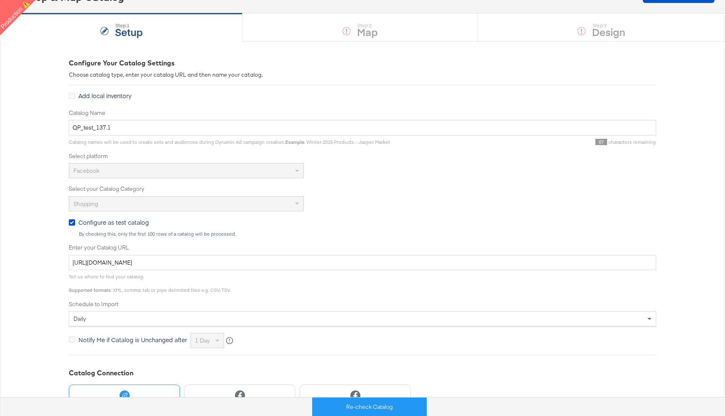
scroll to position [0, 0]
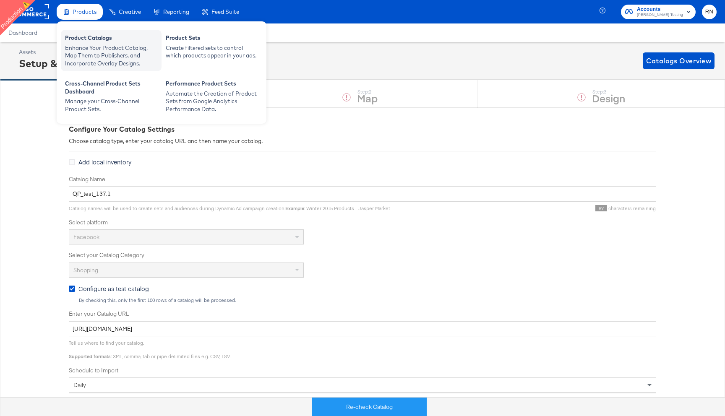
click at [94, 45] on div "Enhance Your Product Catalog, Map Them to Publishers, and Incorporate Overlay D…" at bounding box center [111, 55] width 92 height 23
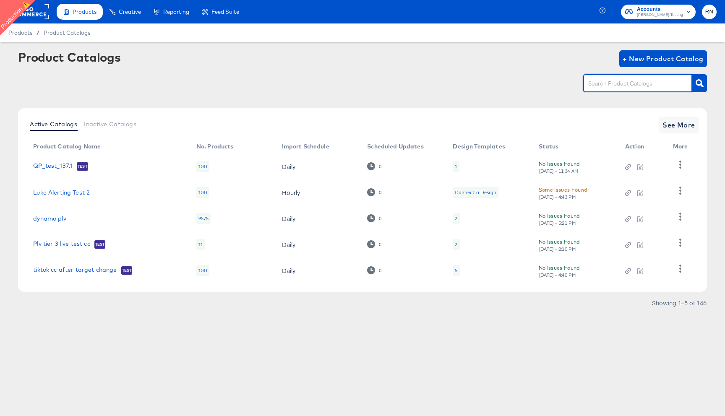
click at [609, 81] on input "text" at bounding box center [630, 84] width 89 height 10
type input "[PERSON_NAME]"
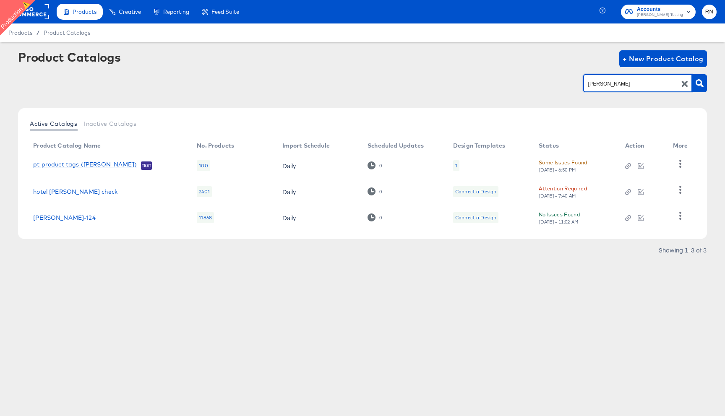
click at [60, 164] on link "pt product tags ([PERSON_NAME])" at bounding box center [85, 165] width 104 height 8
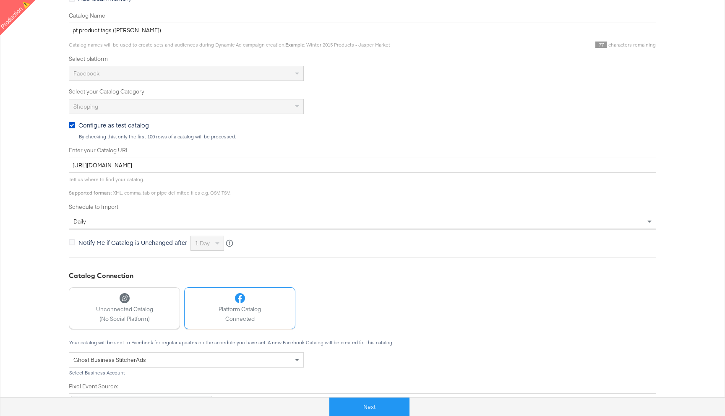
scroll to position [158, 0]
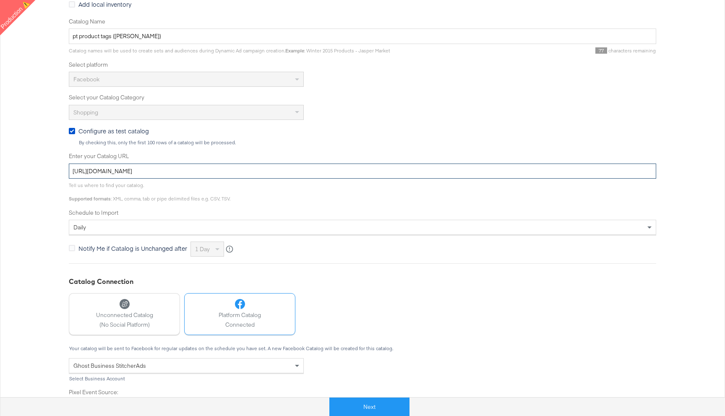
click at [242, 170] on input "[URL][DOMAIN_NAME]" at bounding box center [362, 172] width 587 height 16
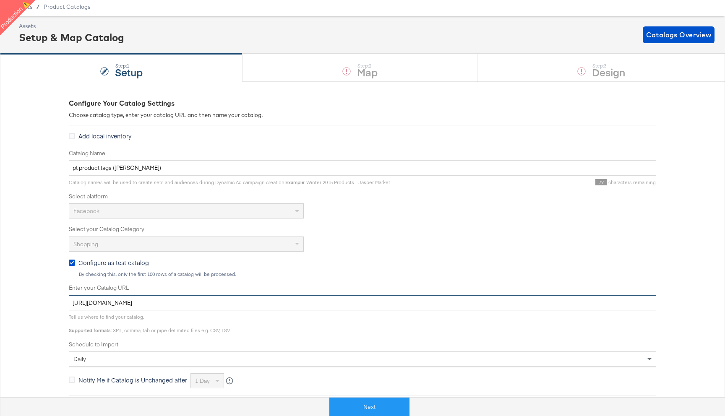
scroll to position [0, 0]
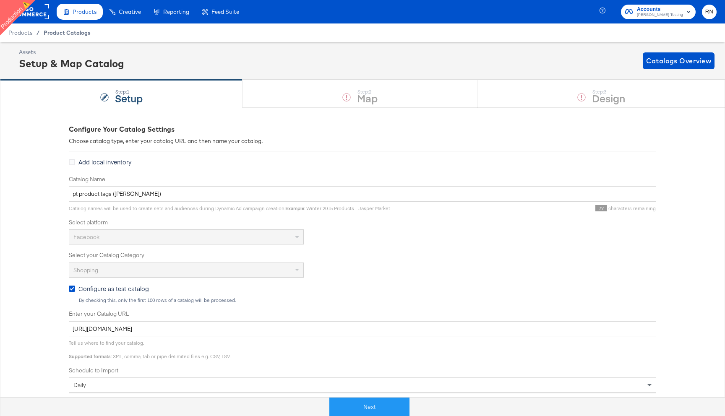
click at [68, 34] on span "Product Catalogs" at bounding box center [67, 32] width 47 height 7
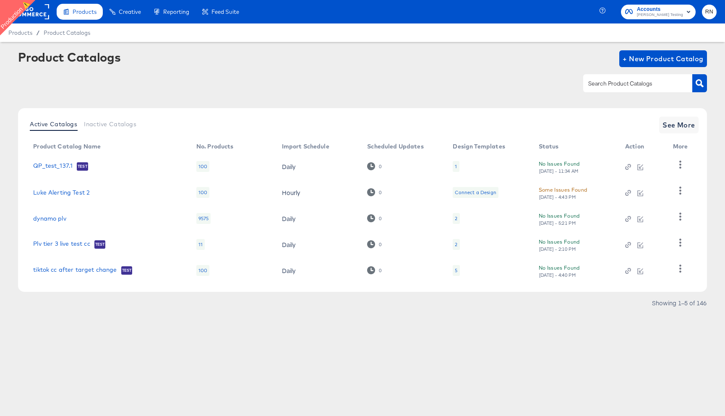
click at [601, 85] on input "text" at bounding box center [630, 84] width 89 height 10
type input "[PERSON_NAME]"
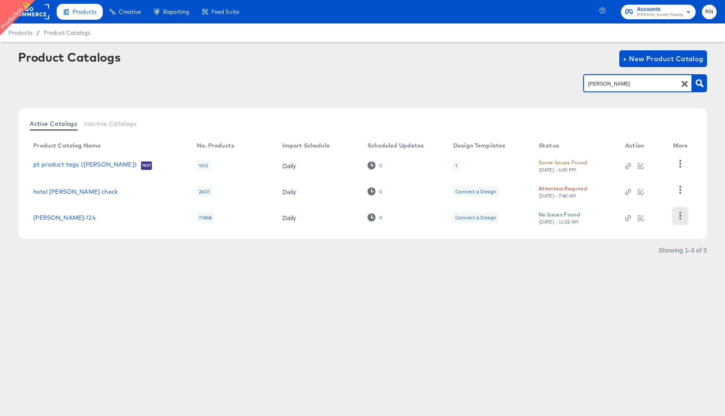
click at [678, 211] on button "button" at bounding box center [680, 216] width 15 height 17
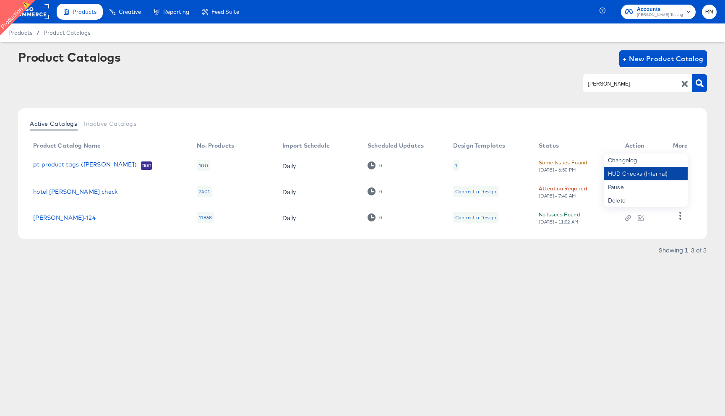
click at [629, 174] on div "HUD Checks (Internal)" at bounding box center [646, 173] width 84 height 13
click at [620, 178] on div "HUD Checks (Internal)" at bounding box center [646, 173] width 84 height 13
click at [54, 32] on span "Product Catalogs" at bounding box center [67, 32] width 47 height 7
click at [77, 31] on span "Product Catalogs" at bounding box center [67, 32] width 47 height 7
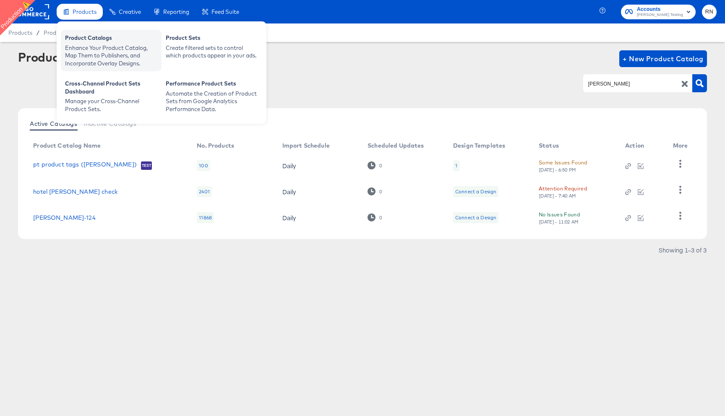
click at [88, 41] on div "Product Catalogs" at bounding box center [111, 39] width 92 height 10
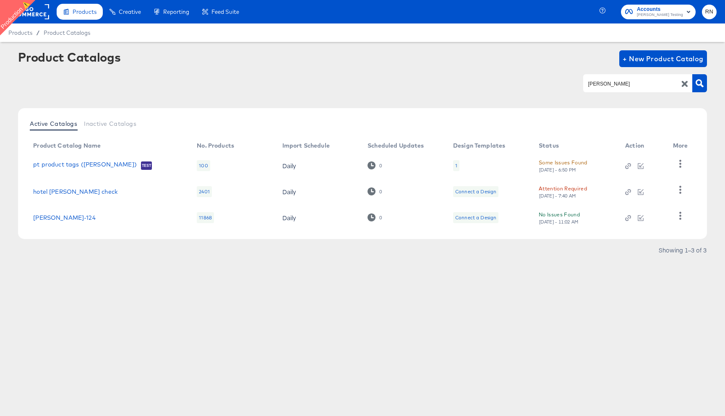
click at [684, 86] on icon "button" at bounding box center [685, 84] width 6 height 6
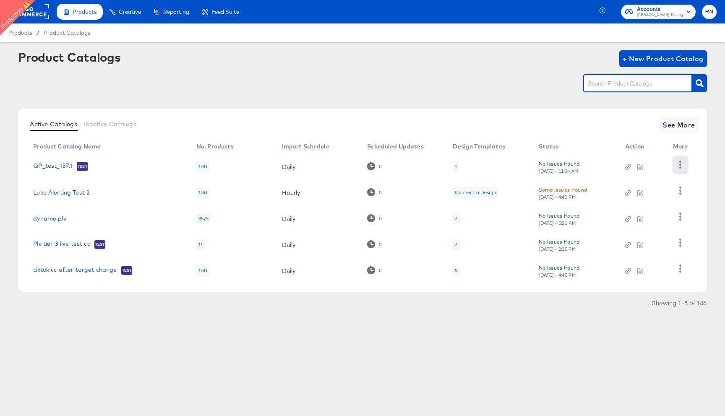
click at [685, 164] on button "button" at bounding box center [680, 164] width 15 height 17
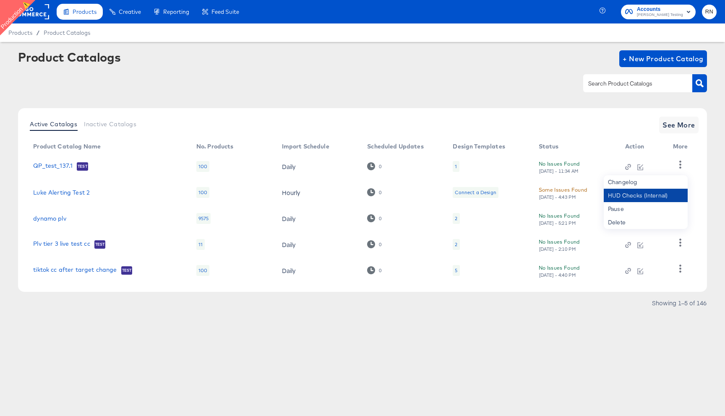
click at [628, 199] on div "HUD Checks (Internal)" at bounding box center [646, 195] width 84 height 13
click at [674, 126] on span "See More" at bounding box center [678, 125] width 33 height 12
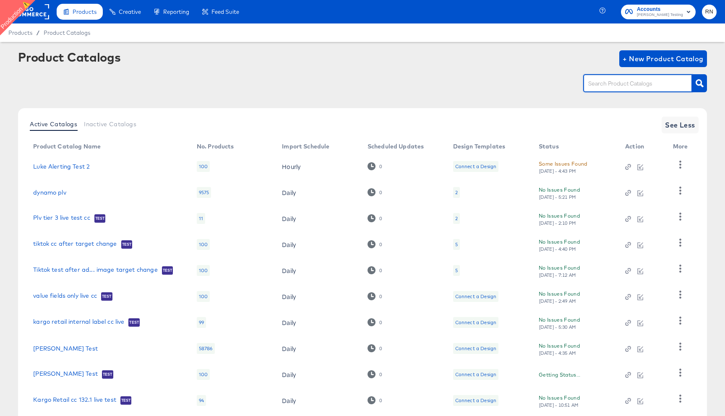
click at [625, 80] on input "text" at bounding box center [630, 84] width 89 height 10
type input "shopping"
click at [697, 86] on icon "button" at bounding box center [699, 83] width 8 height 8
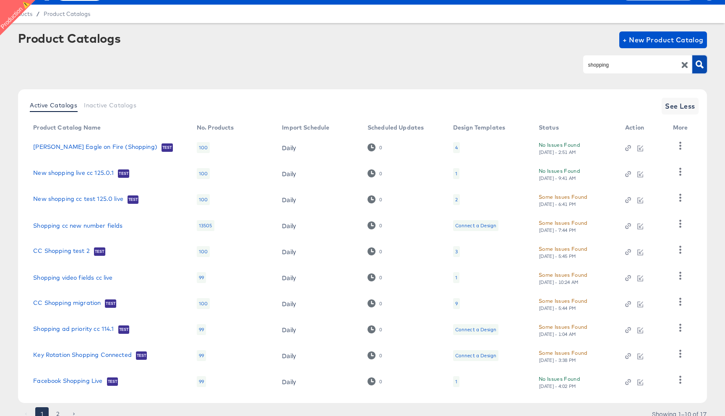
scroll to position [26, 0]
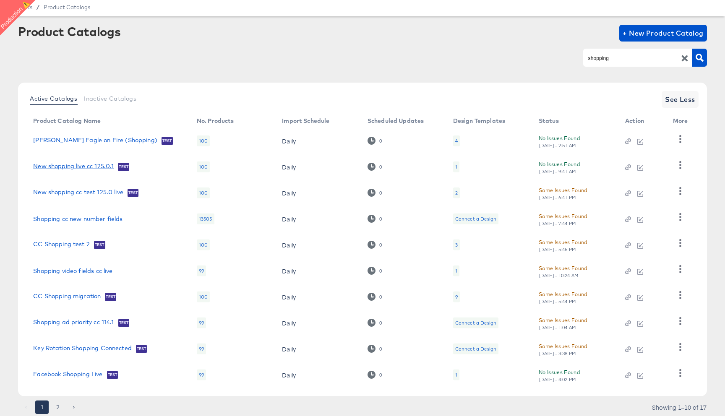
click at [79, 169] on link "New shopping live cc 125.0.1" at bounding box center [73, 167] width 81 height 8
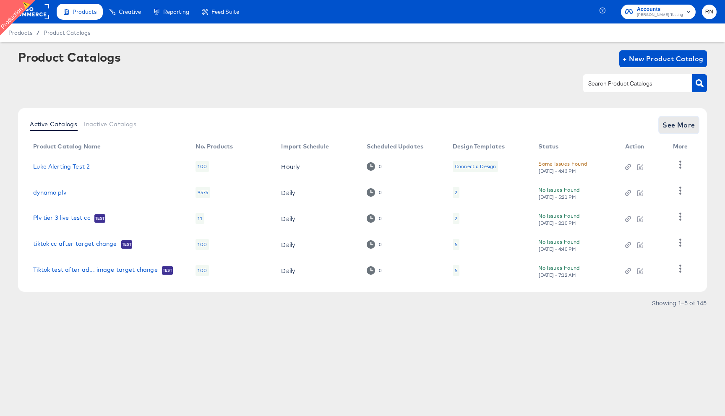
click at [688, 123] on span "See More" at bounding box center [678, 125] width 33 height 12
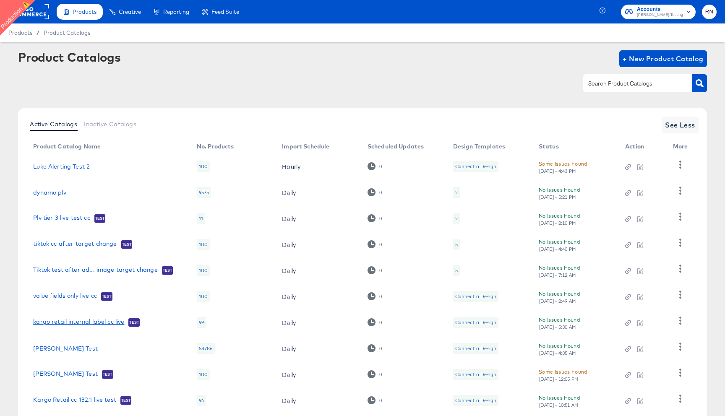
click at [109, 324] on link "kargo retail internal label cc live" at bounding box center [78, 322] width 91 height 8
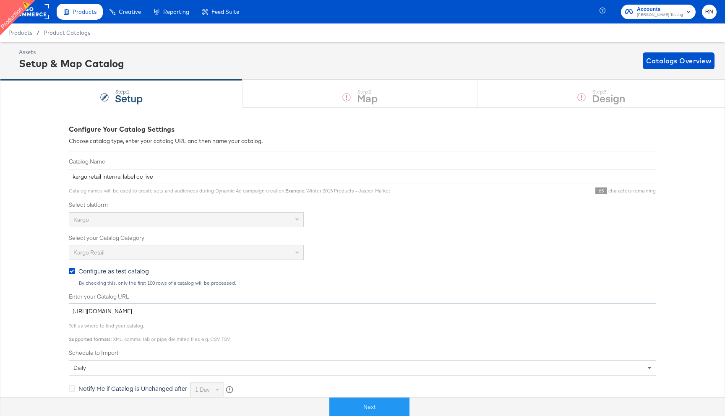
click at [168, 309] on input "[URL][DOMAIN_NAME]" at bounding box center [362, 312] width 587 height 16
click at [72, 29] on span "Product Catalogs" at bounding box center [67, 32] width 47 height 7
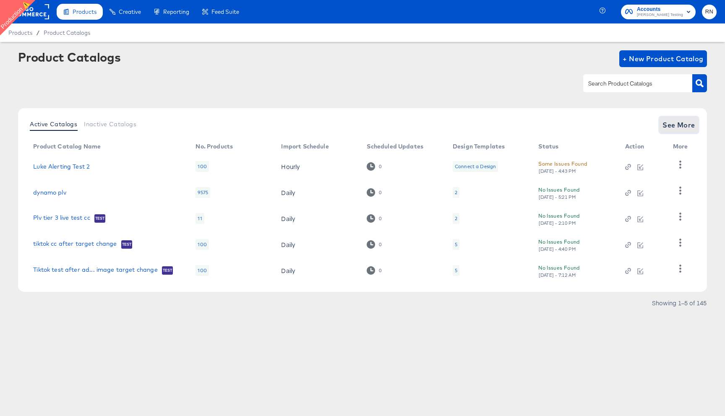
click at [682, 120] on span "See More" at bounding box center [678, 125] width 33 height 12
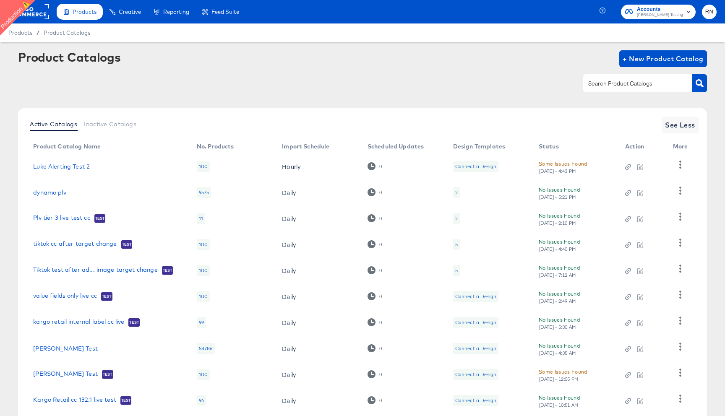
scroll to position [53, 0]
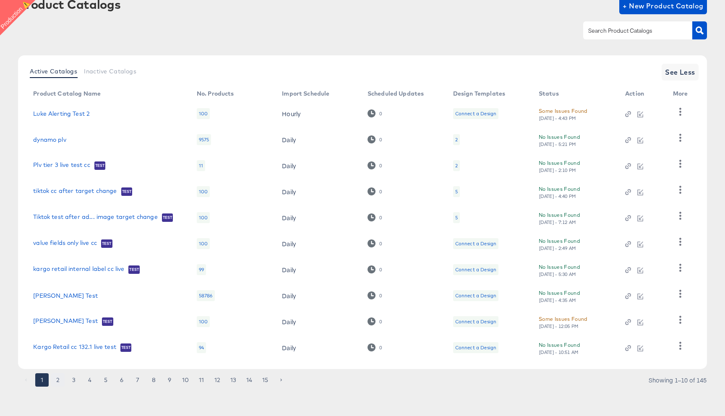
click at [59, 380] on button "2" at bounding box center [57, 379] width 13 height 13
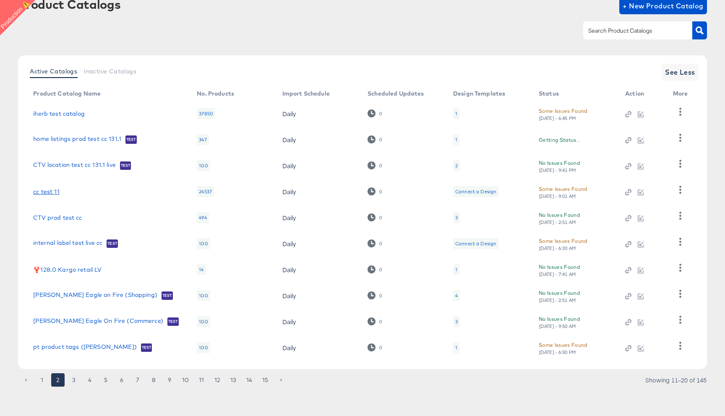
click at [45, 191] on link "cc test 11" at bounding box center [46, 191] width 26 height 7
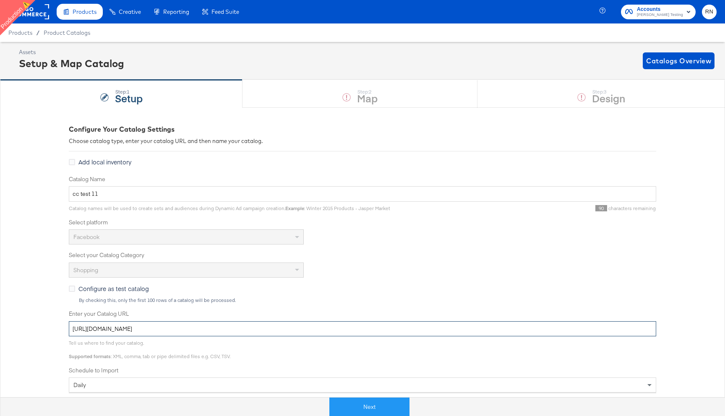
click at [138, 327] on input "[URL][DOMAIN_NAME]" at bounding box center [362, 329] width 587 height 16
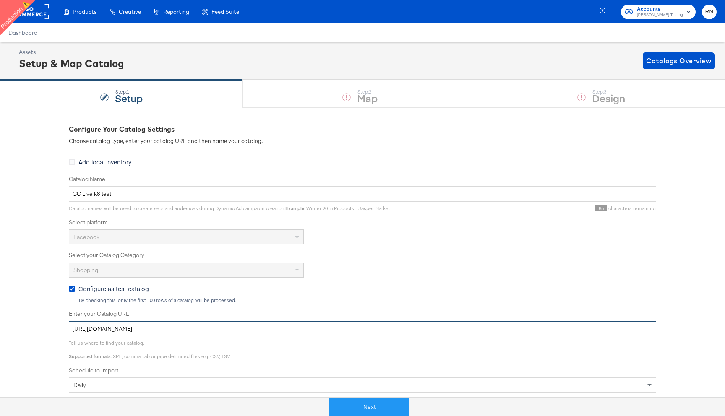
click at [162, 330] on input "[URL][DOMAIN_NAME]" at bounding box center [362, 329] width 587 height 16
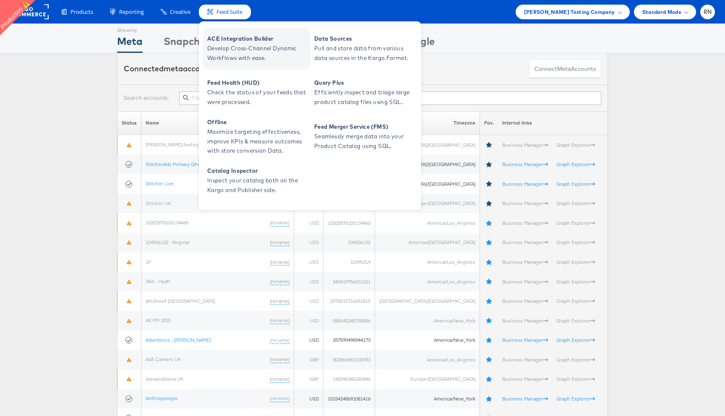
click at [234, 40] on span "ACE Integration Builder" at bounding box center [257, 39] width 101 height 10
